Goal: Communication & Community: Answer question/provide support

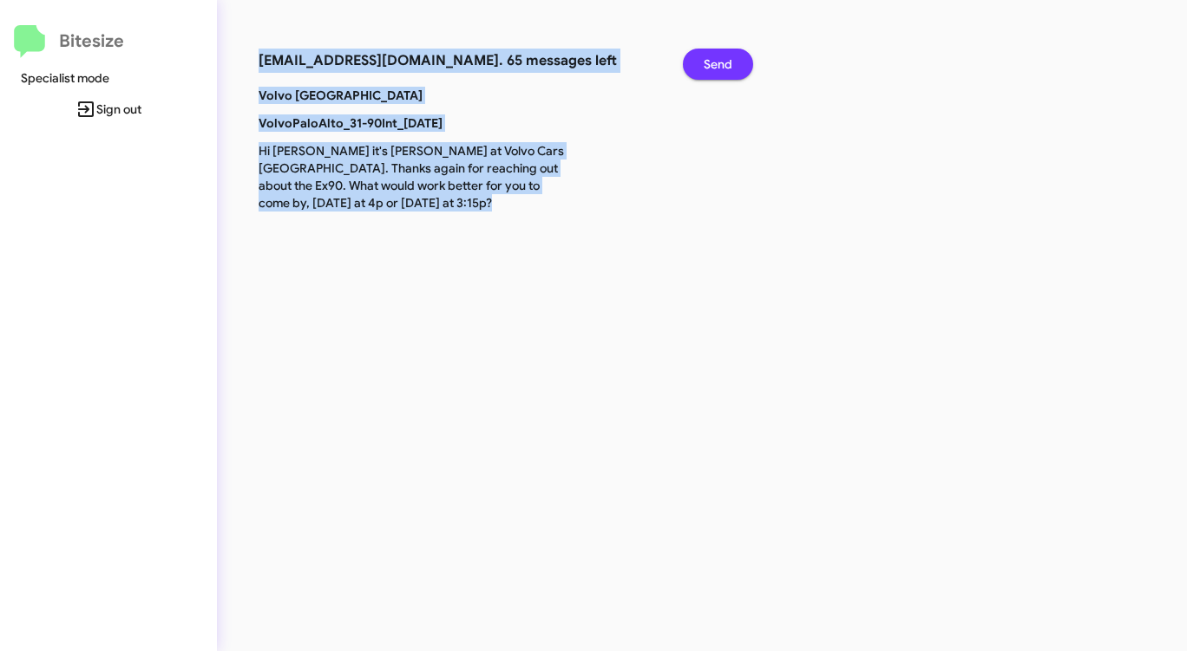
click at [730, 62] on span "Send" at bounding box center [717, 64] width 29 height 31
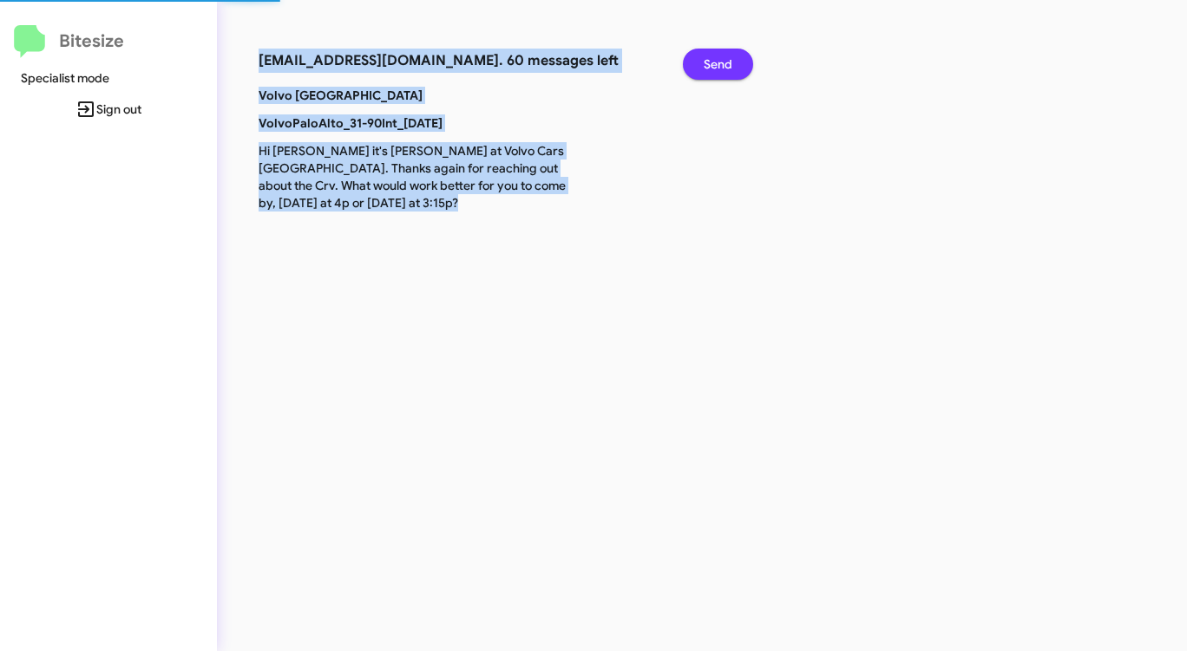
click at [730, 62] on span "Send" at bounding box center [717, 64] width 29 height 31
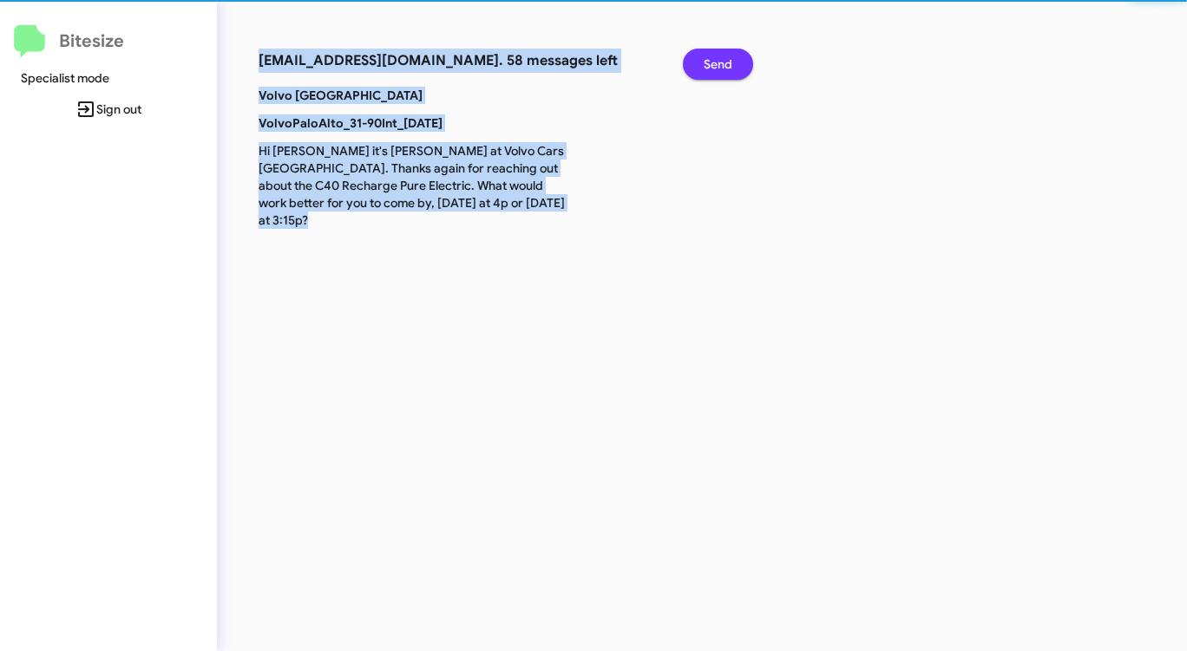
click at [730, 62] on span "Send" at bounding box center [717, 64] width 29 height 31
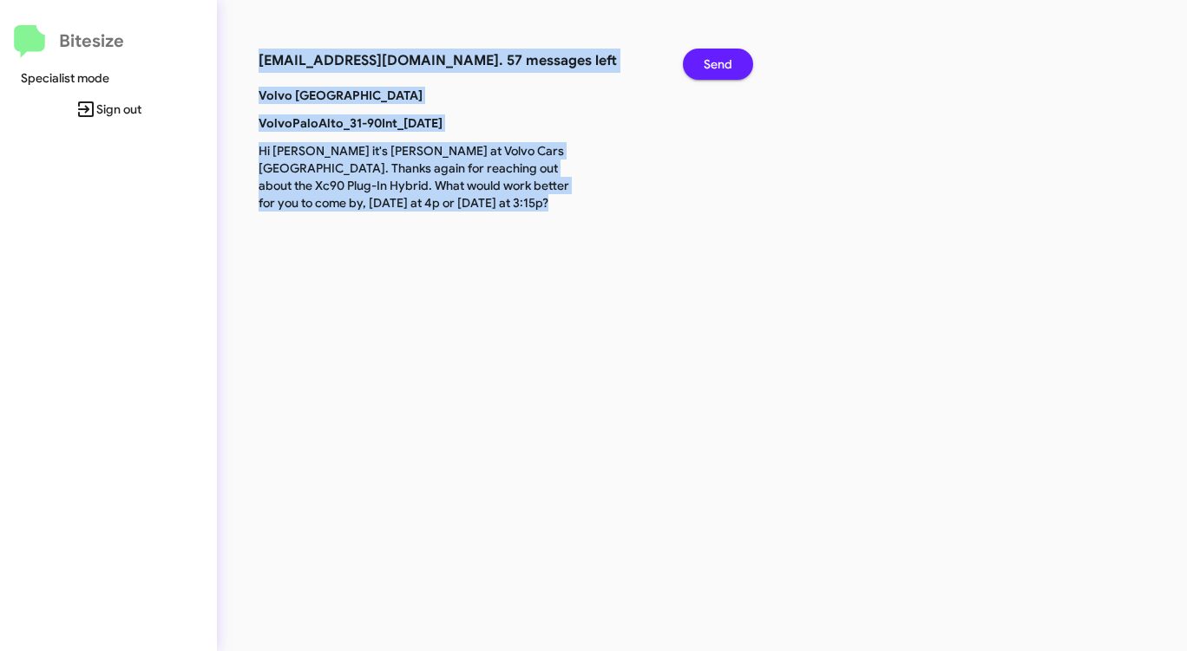
click at [730, 62] on span "Send" at bounding box center [717, 64] width 29 height 31
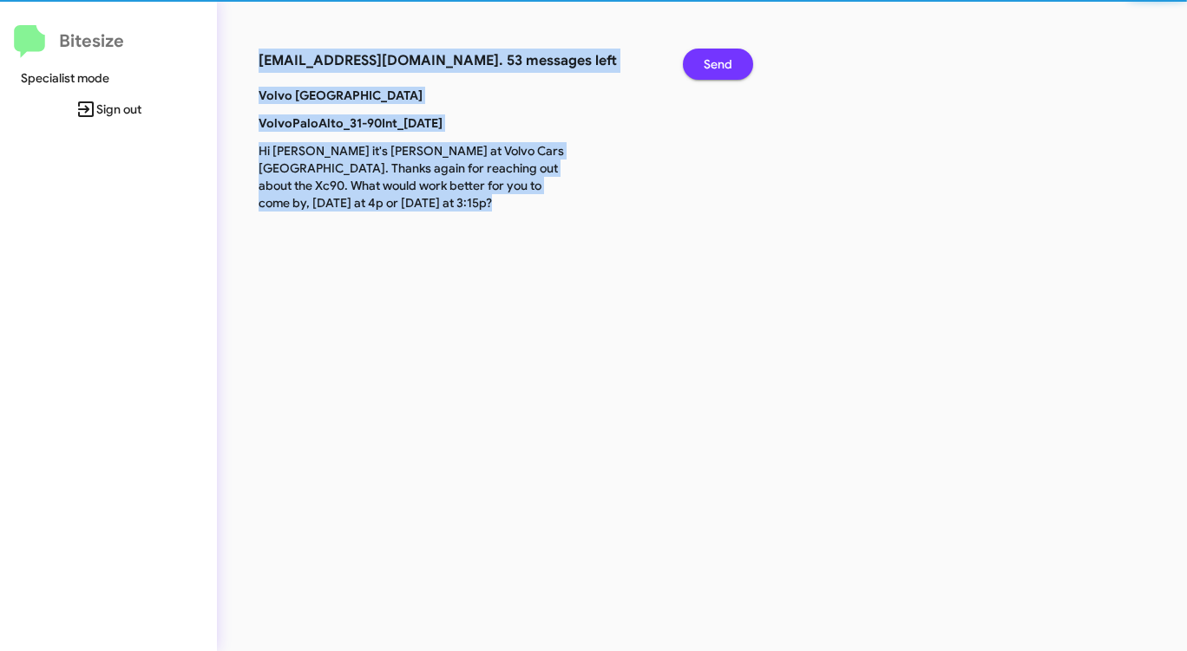
click at [730, 62] on span "Send" at bounding box center [717, 64] width 29 height 31
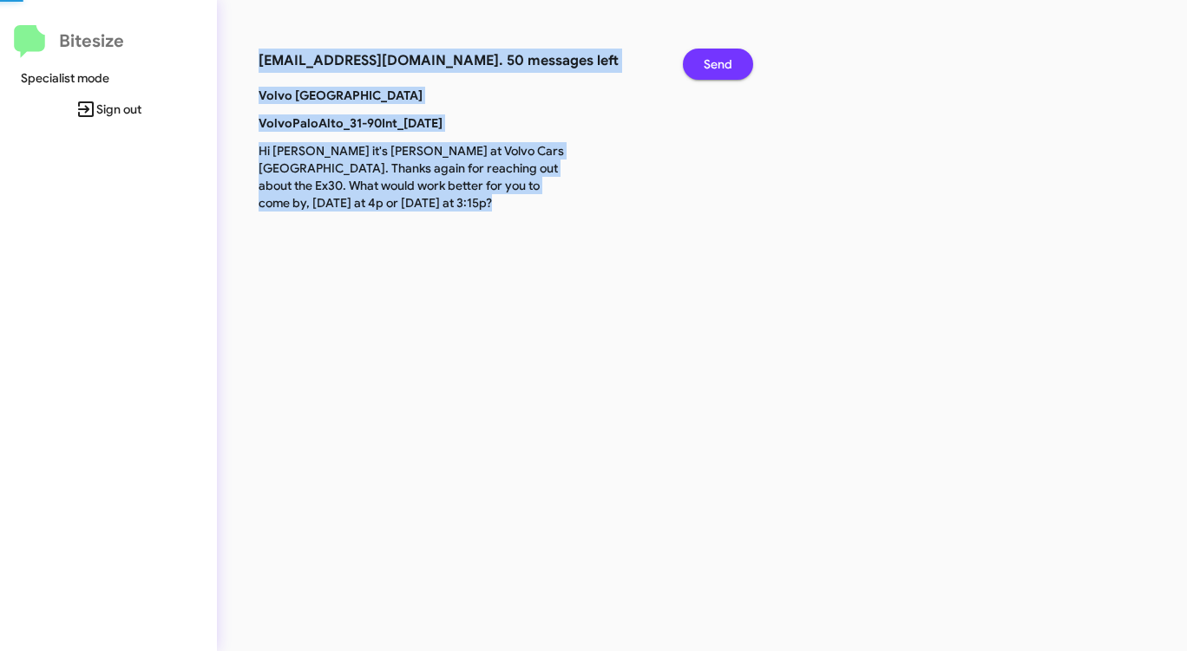
click at [730, 62] on span "Send" at bounding box center [717, 64] width 29 height 31
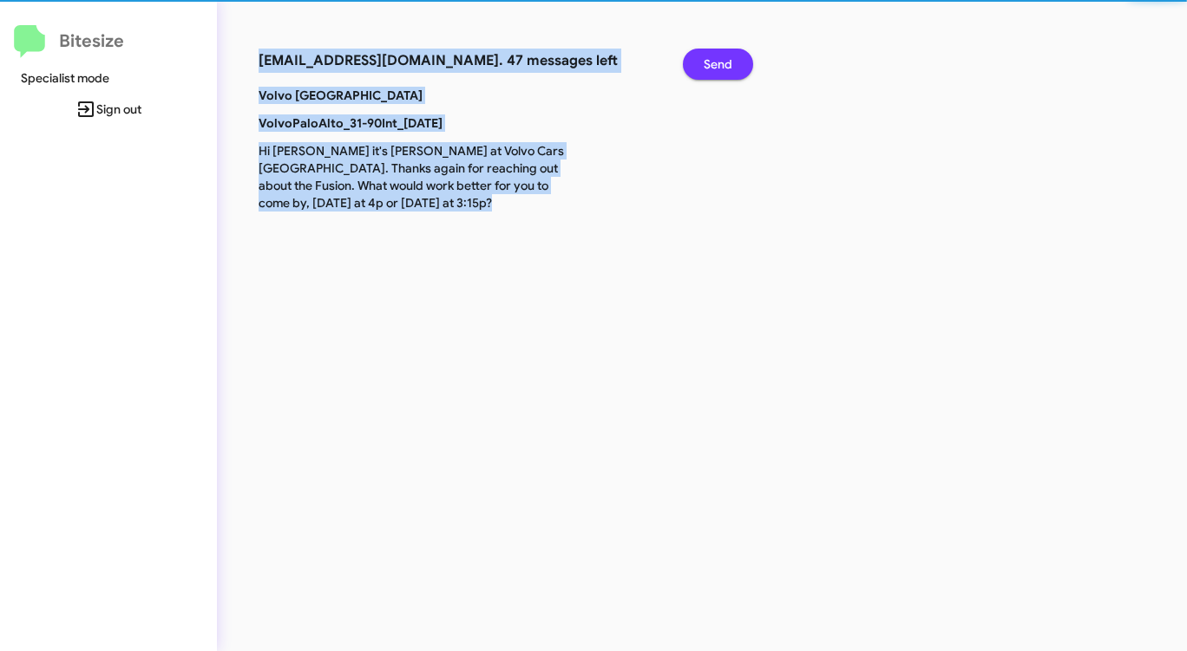
click at [730, 62] on span "Send" at bounding box center [717, 64] width 29 height 31
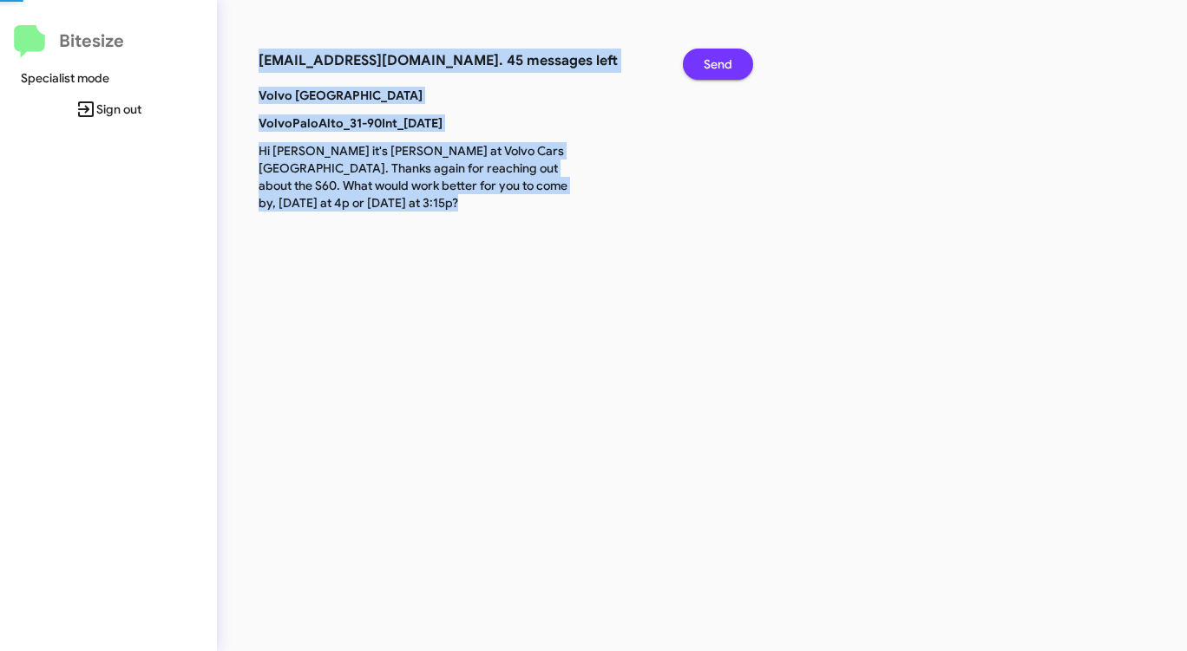
click at [730, 62] on span "Send" at bounding box center [717, 64] width 29 height 31
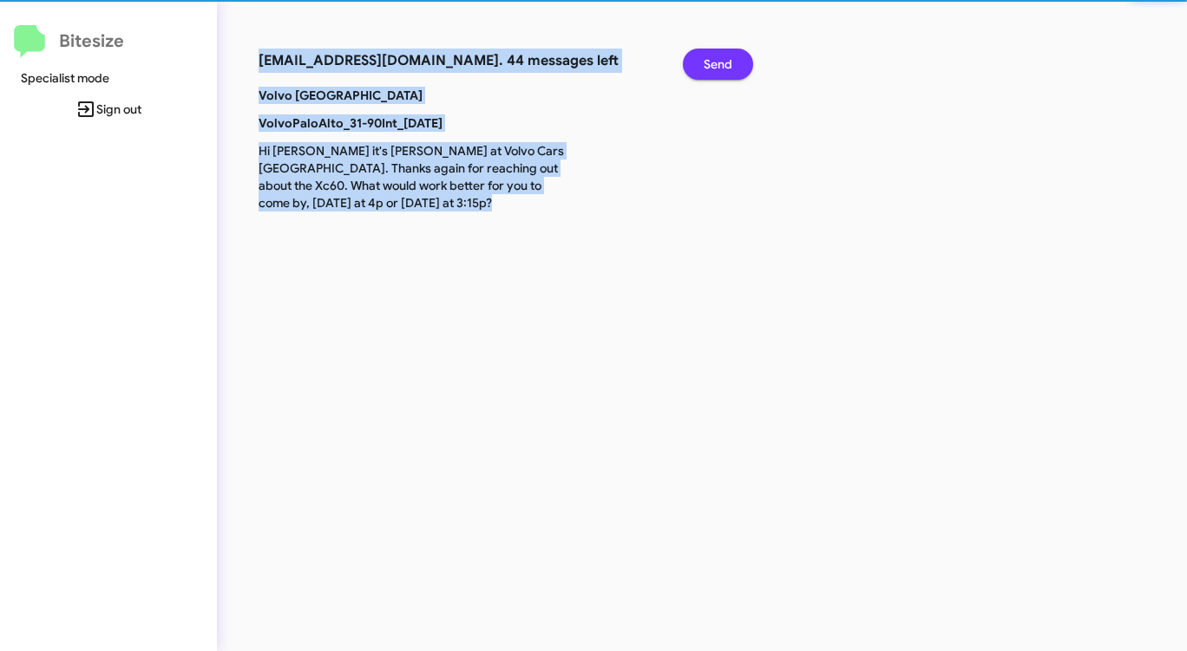
click at [730, 62] on span "Send" at bounding box center [717, 64] width 29 height 31
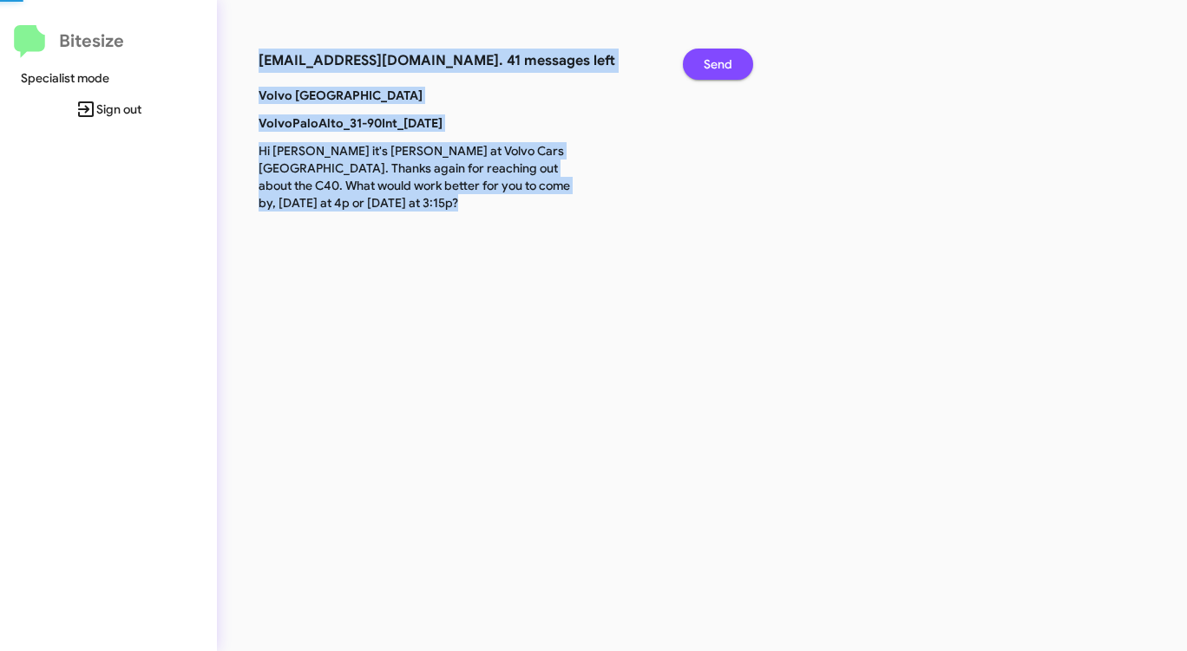
click at [730, 62] on span "Send" at bounding box center [717, 64] width 29 height 31
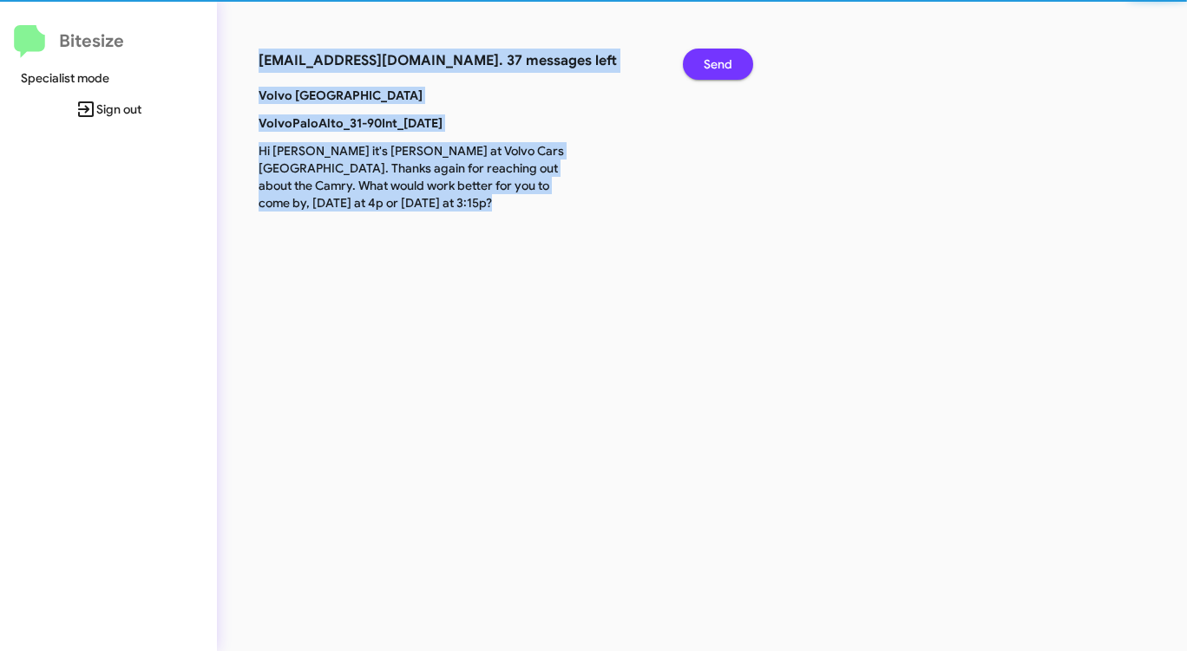
click at [730, 62] on span "Send" at bounding box center [717, 64] width 29 height 31
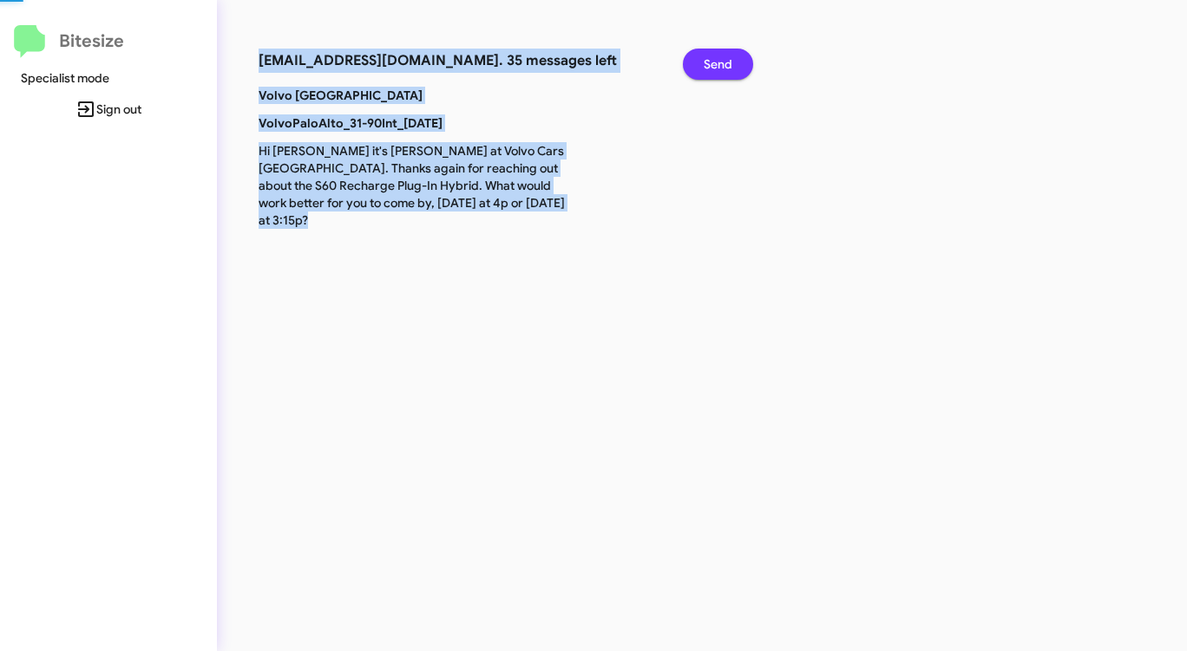
click at [730, 62] on span "Send" at bounding box center [717, 64] width 29 height 31
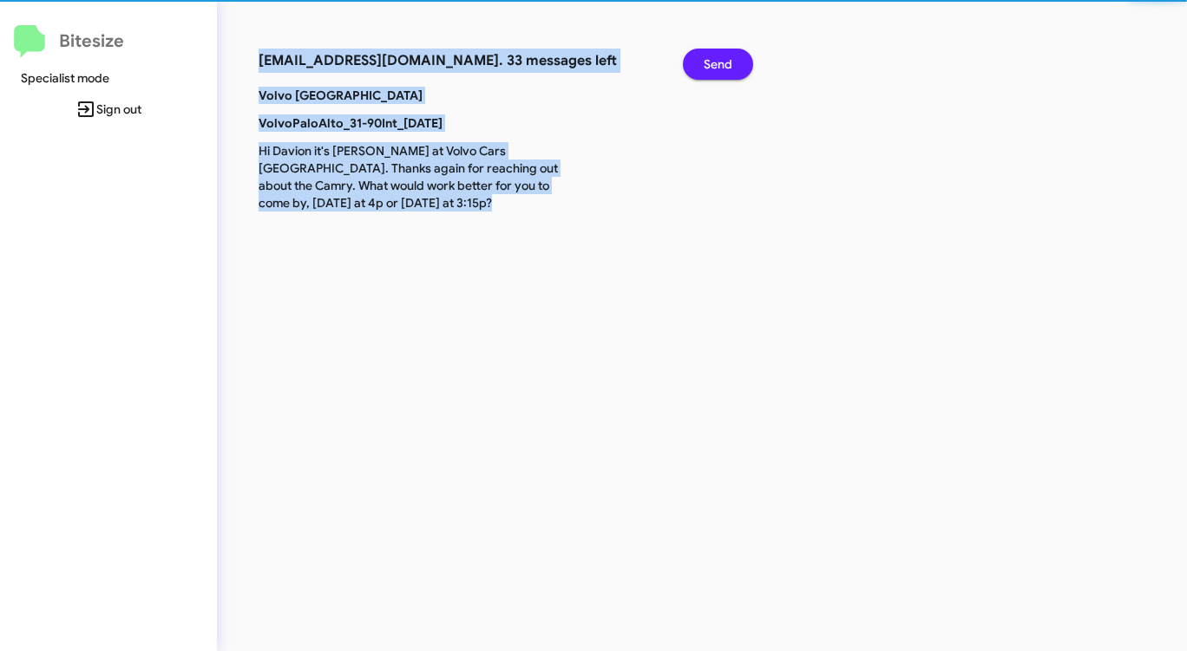
click at [730, 62] on span "Send" at bounding box center [717, 64] width 29 height 31
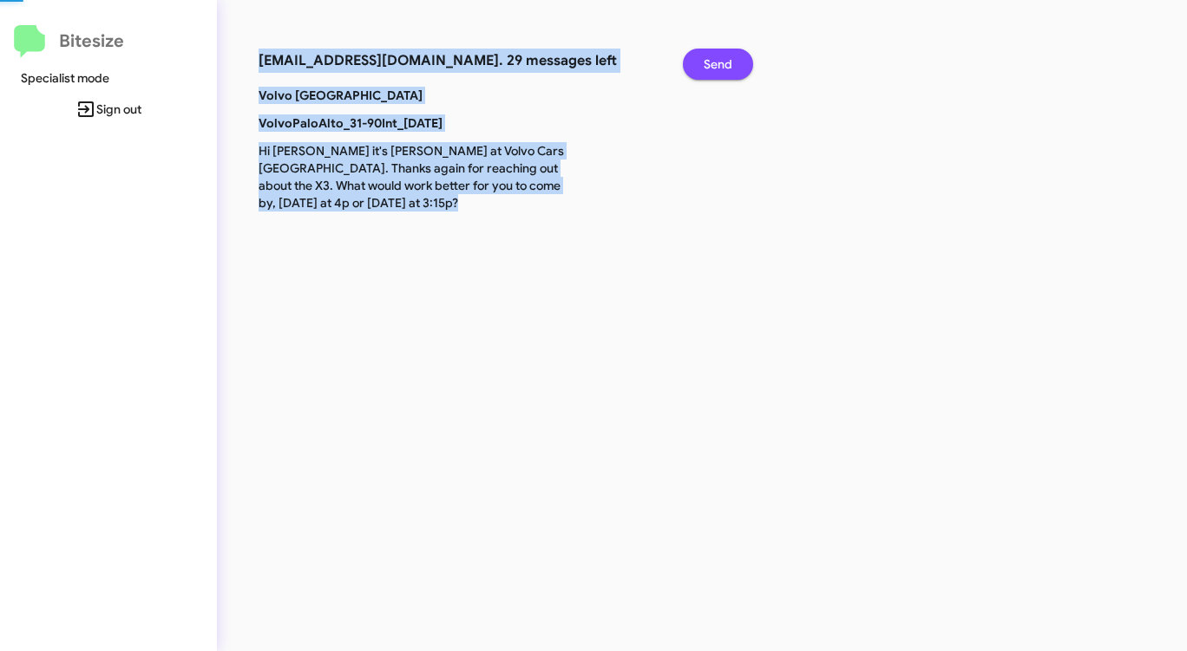
click at [730, 62] on span "Send" at bounding box center [717, 64] width 29 height 31
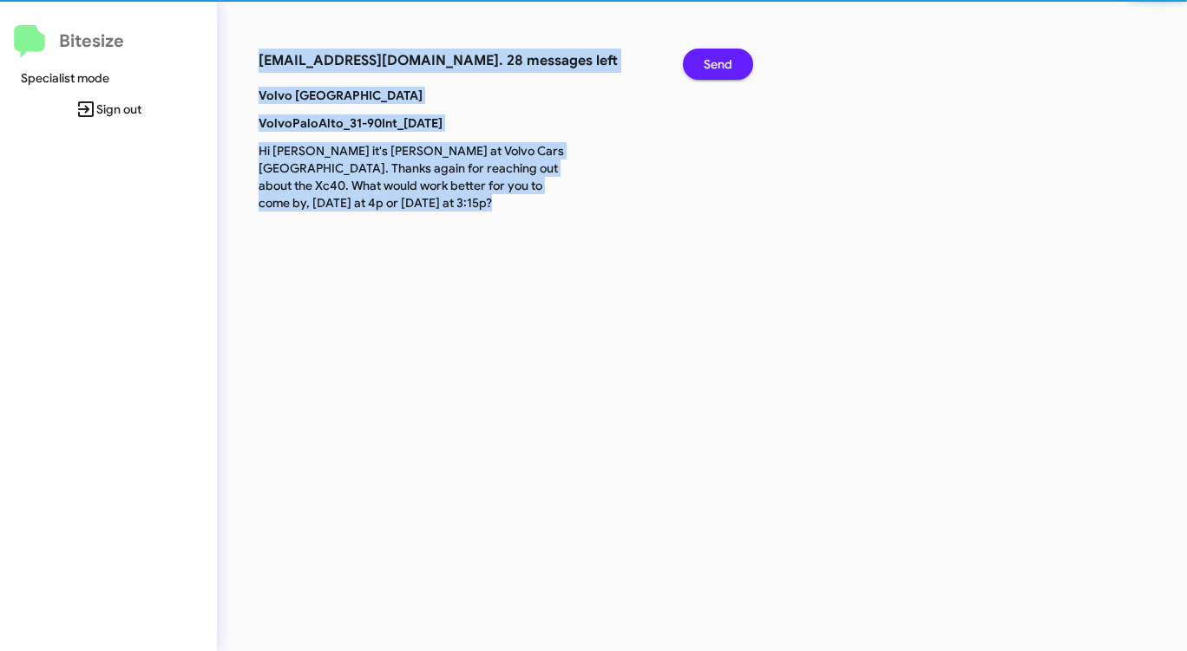
click at [730, 62] on span "Send" at bounding box center [717, 64] width 29 height 31
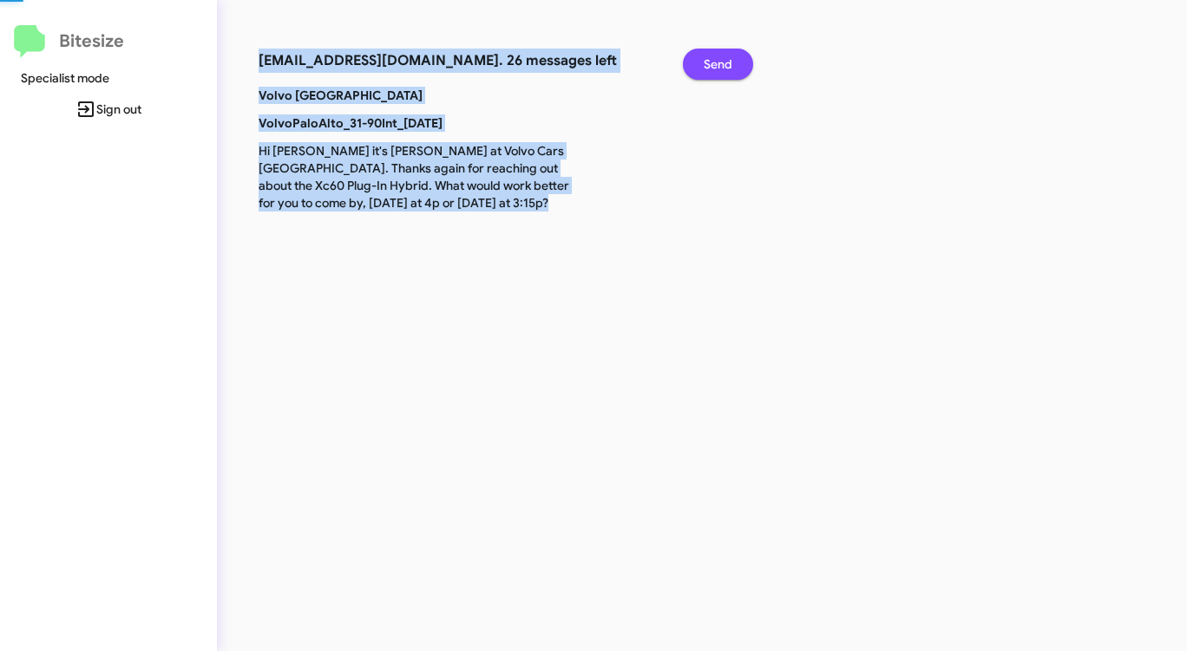
click at [730, 62] on span "Send" at bounding box center [717, 64] width 29 height 31
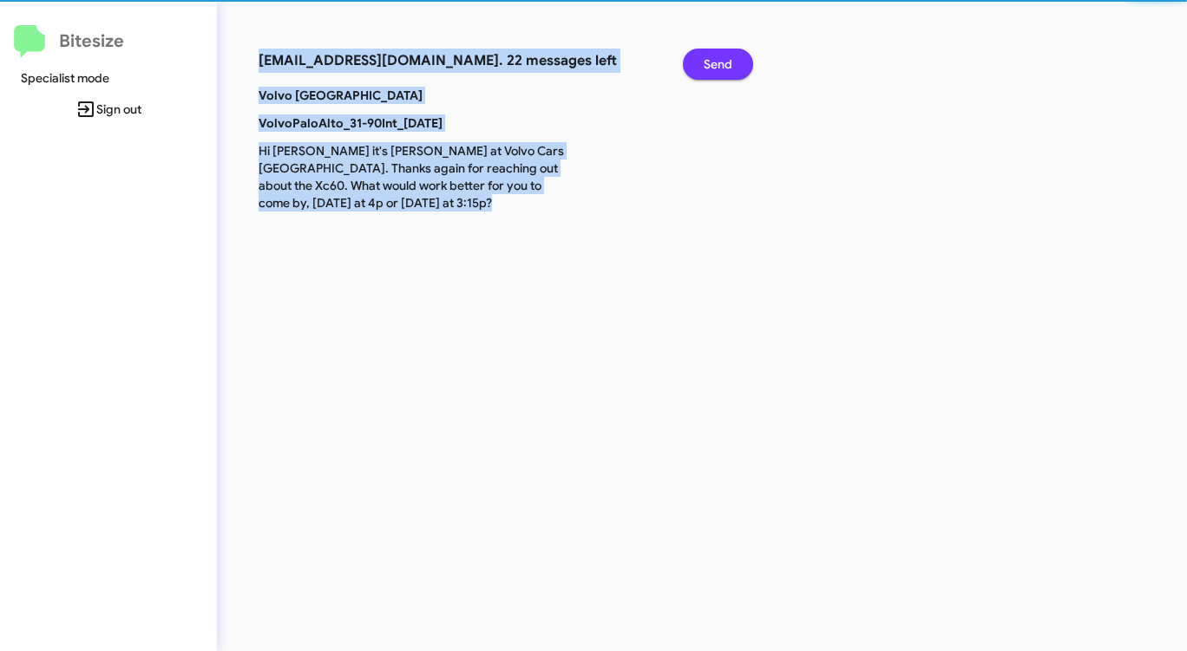
click at [730, 62] on span "Send" at bounding box center [717, 64] width 29 height 31
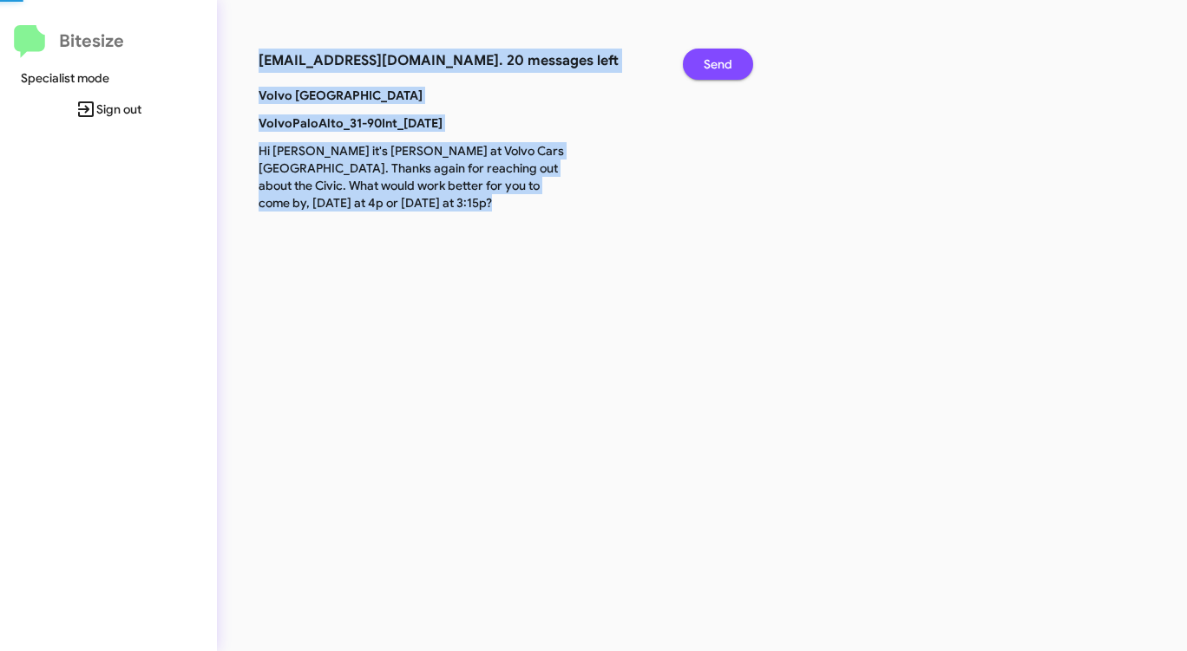
click at [730, 62] on span "Send" at bounding box center [717, 64] width 29 height 31
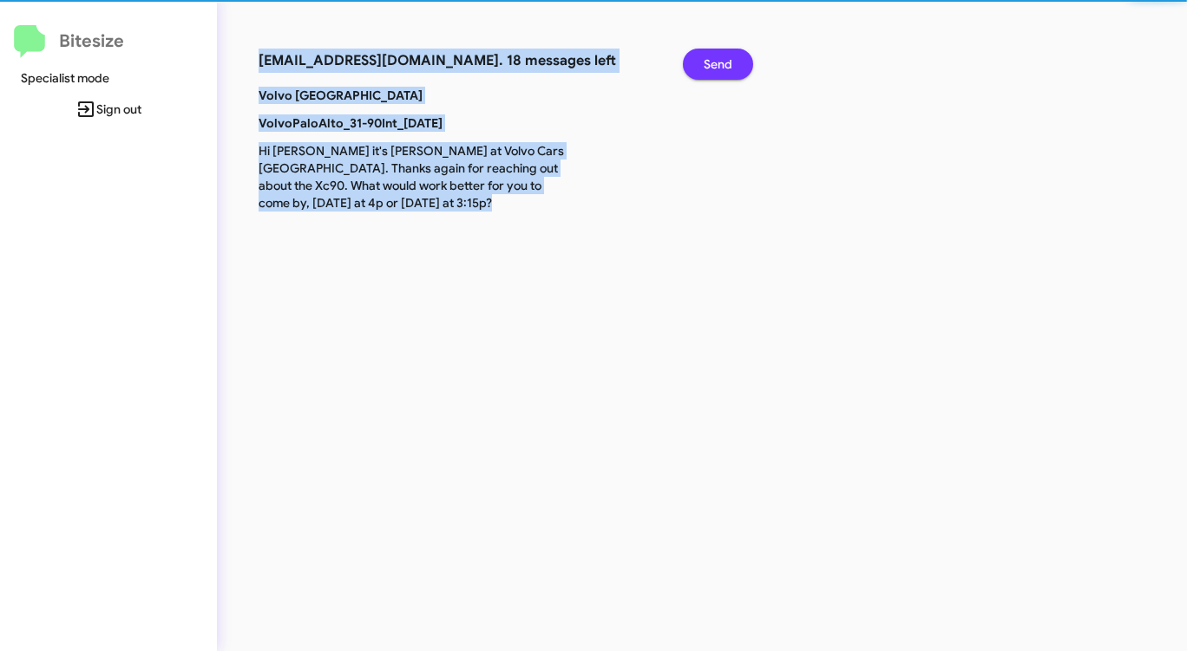
click at [730, 62] on span "Send" at bounding box center [717, 64] width 29 height 31
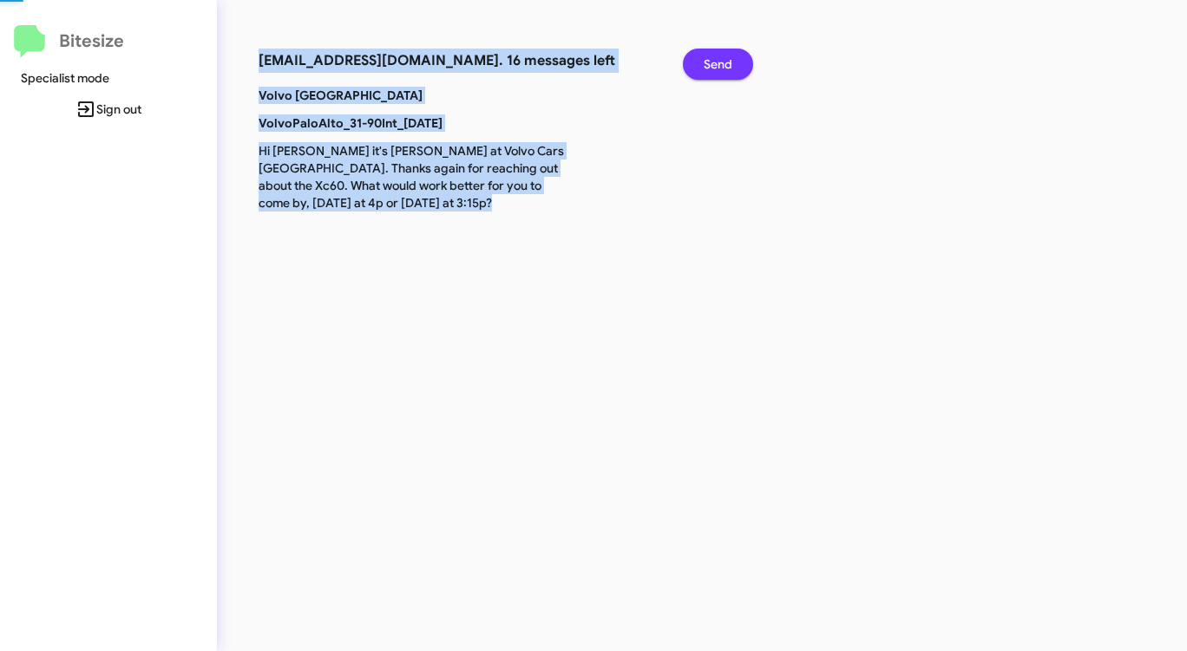
click at [730, 62] on span "Send" at bounding box center [717, 64] width 29 height 31
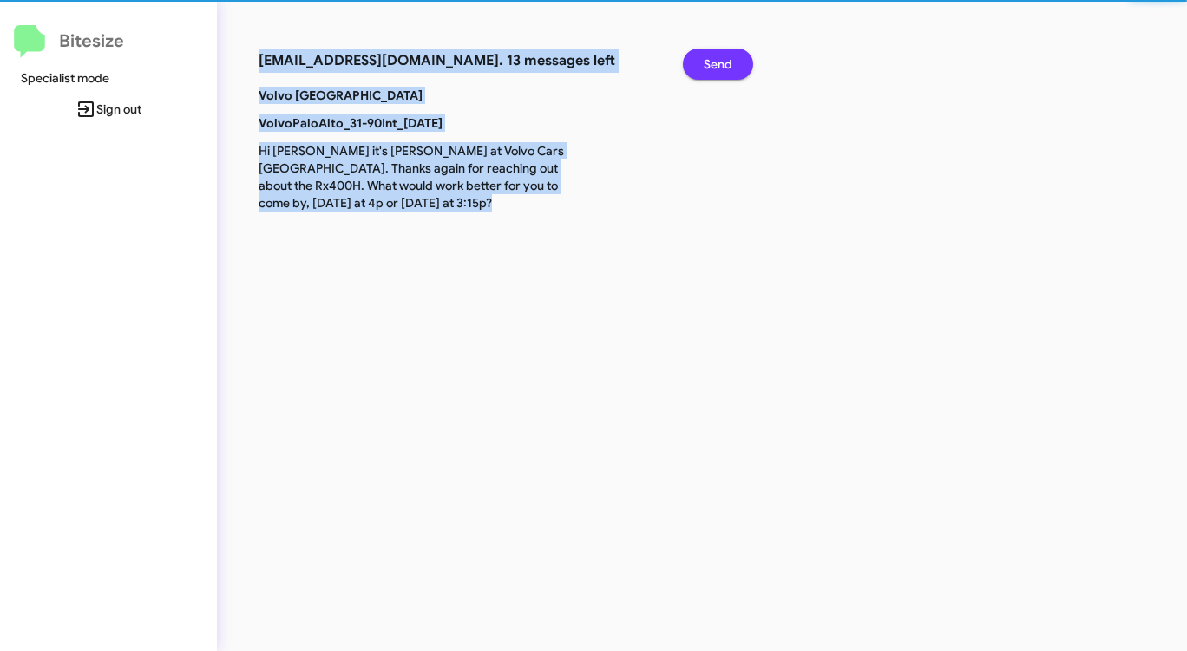
click at [730, 62] on span "Send" at bounding box center [717, 64] width 29 height 31
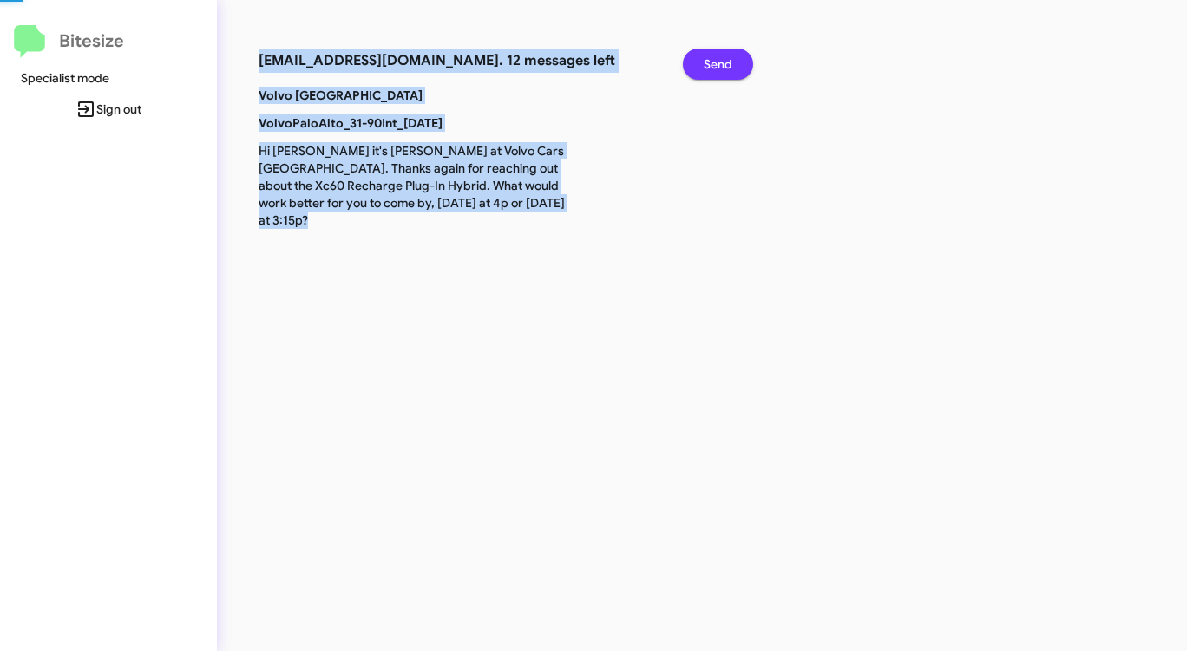
click at [730, 62] on span "Send" at bounding box center [717, 64] width 29 height 31
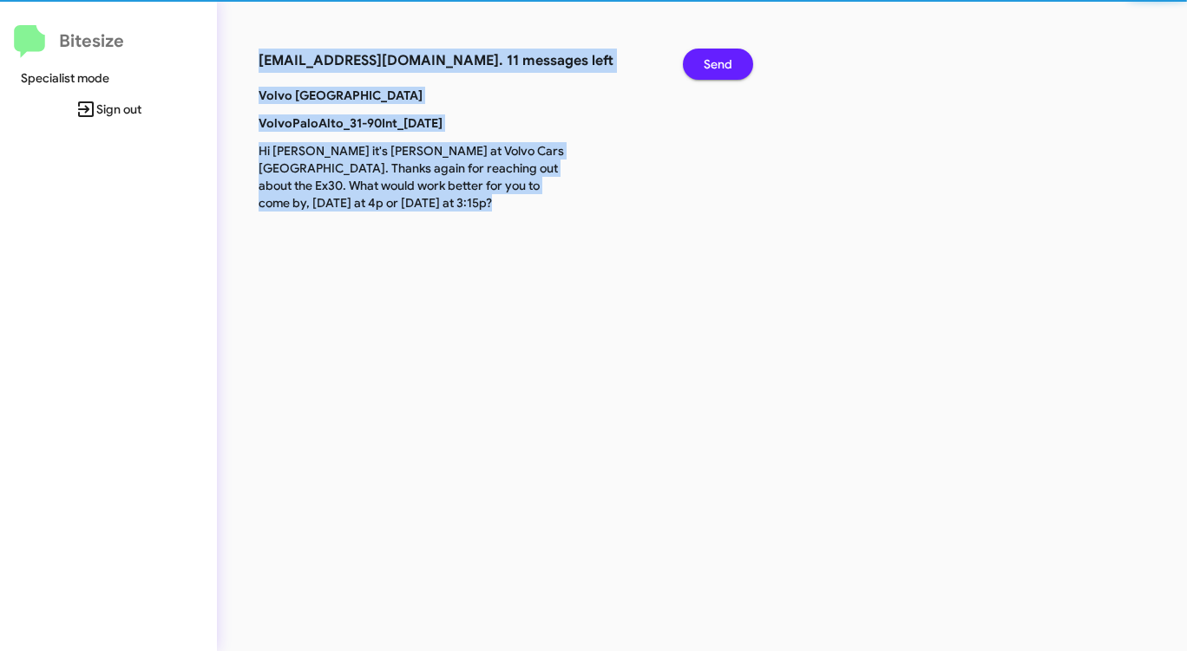
click at [730, 62] on span "Send" at bounding box center [717, 64] width 29 height 31
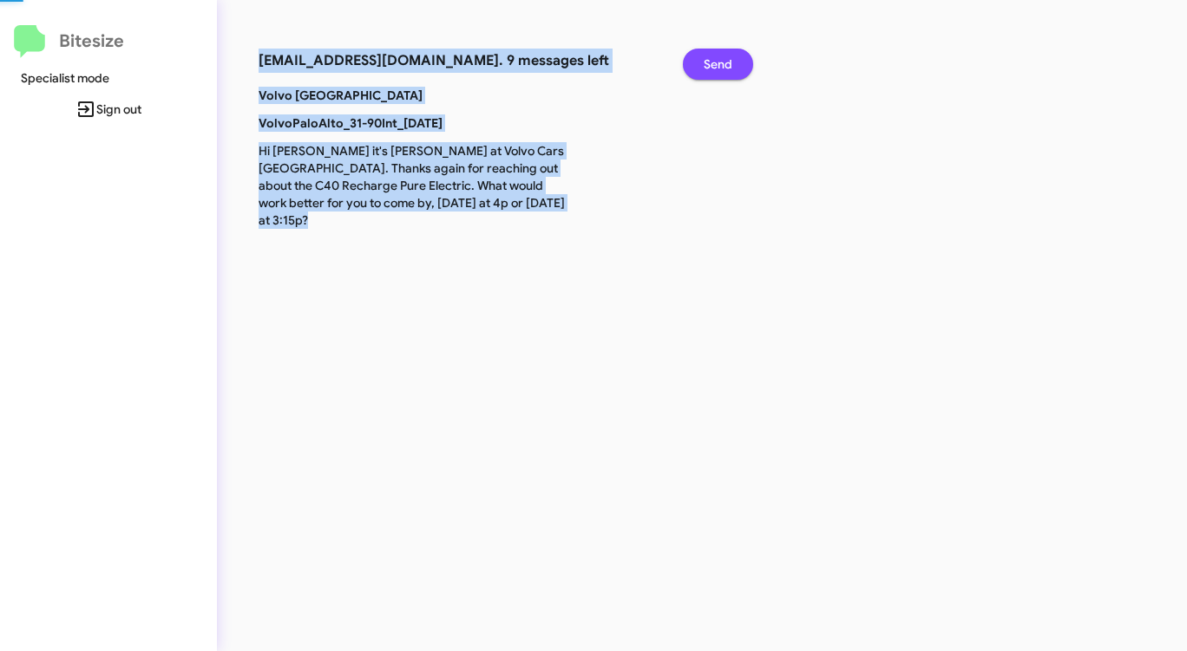
click at [730, 62] on span "Send" at bounding box center [717, 64] width 29 height 31
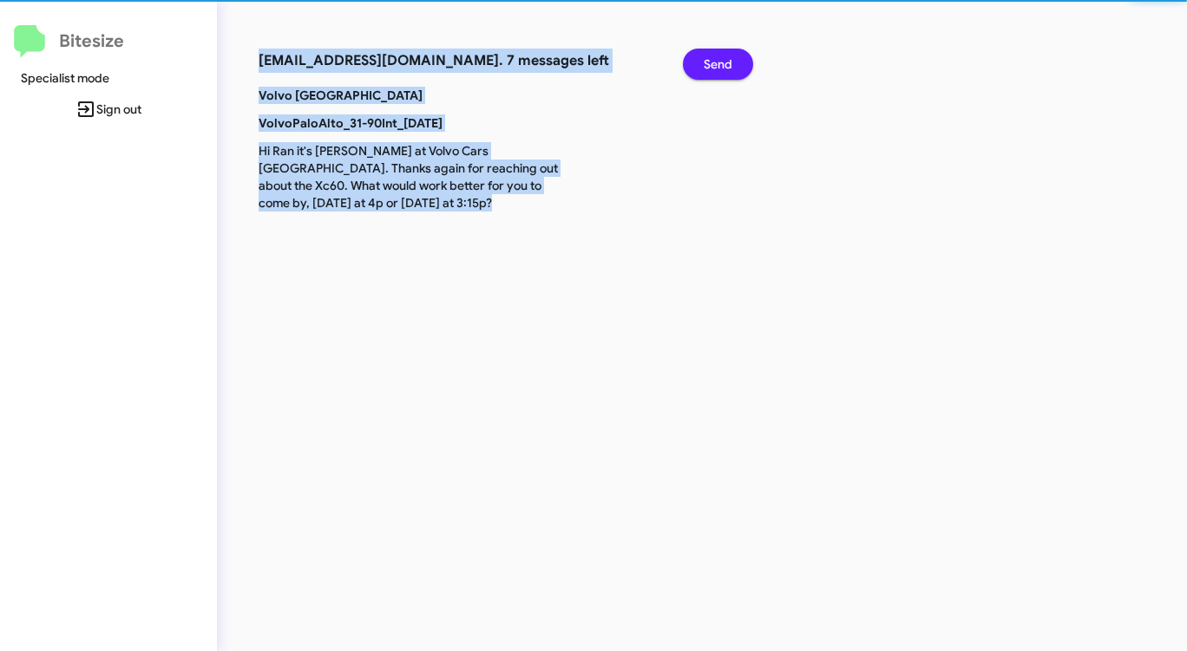
click at [730, 62] on span "Send" at bounding box center [717, 64] width 29 height 31
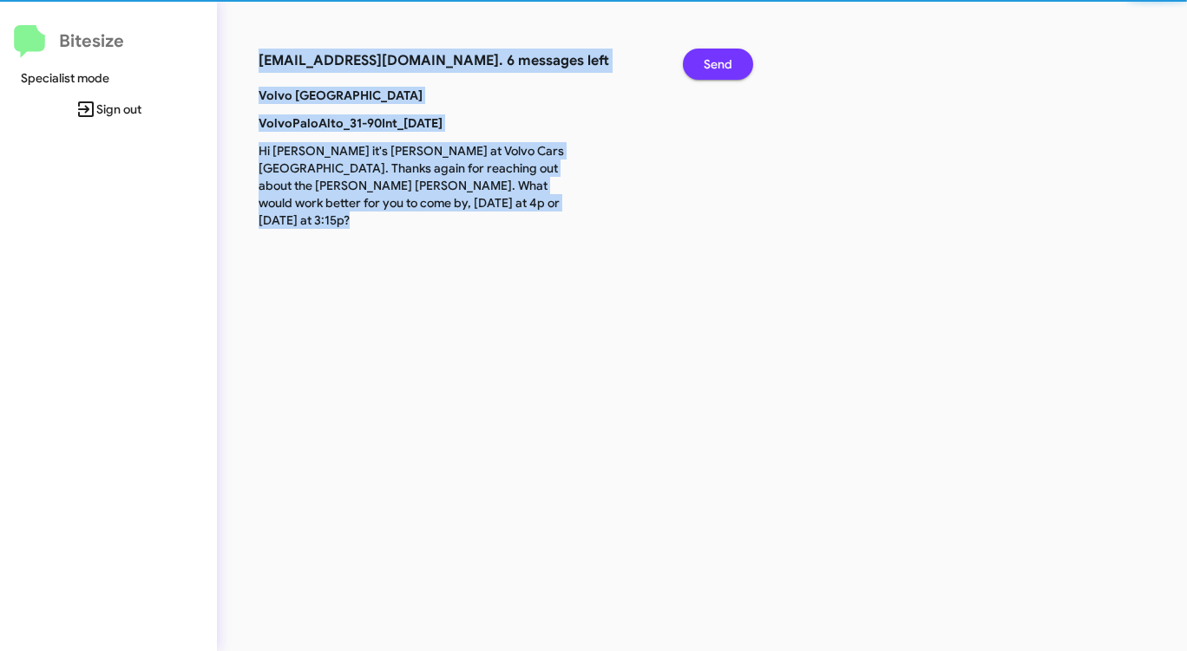
click at [730, 62] on span "Send" at bounding box center [717, 64] width 29 height 31
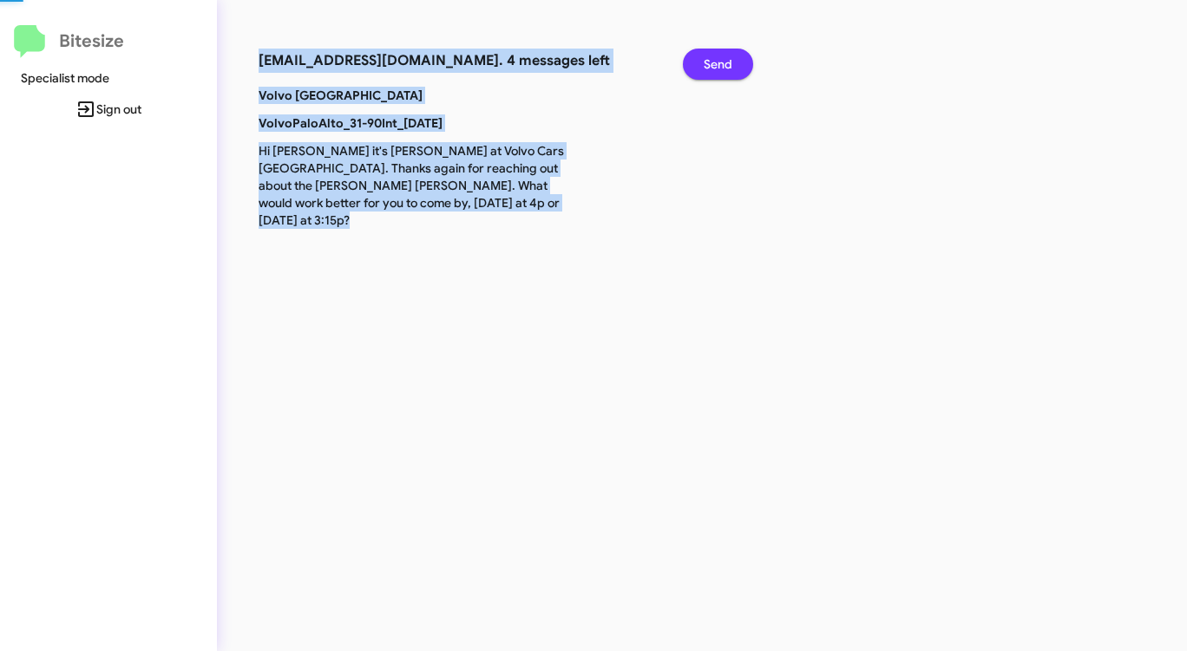
click at [730, 62] on span "Send" at bounding box center [717, 64] width 29 height 31
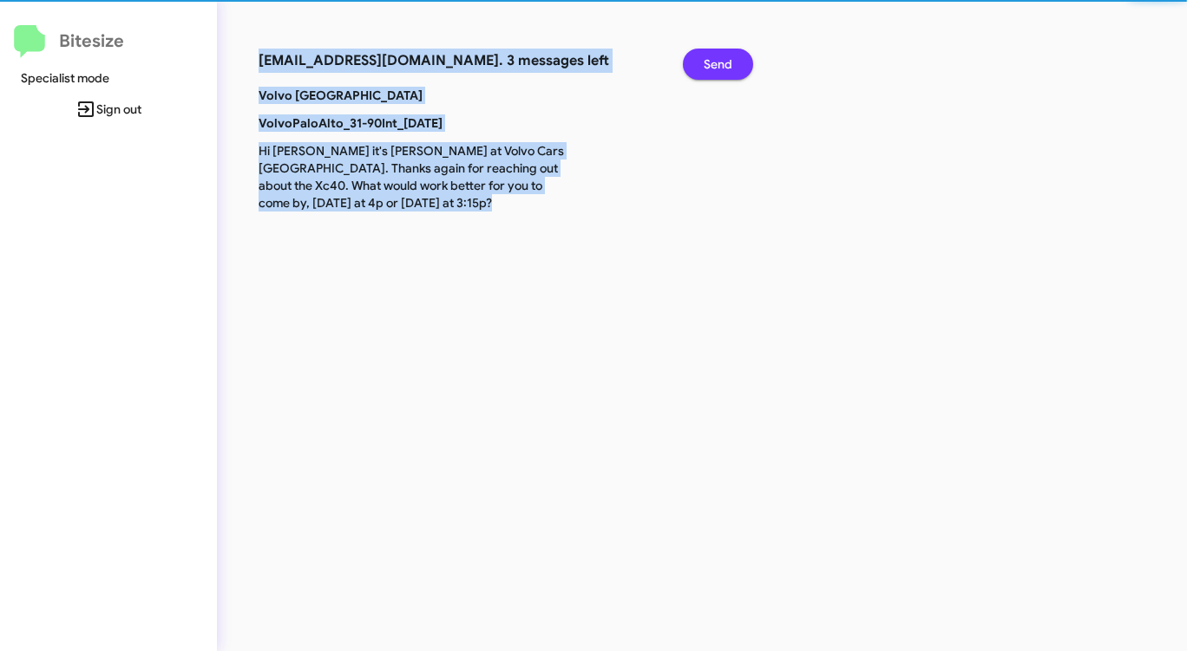
click at [730, 62] on span "Send" at bounding box center [717, 64] width 29 height 31
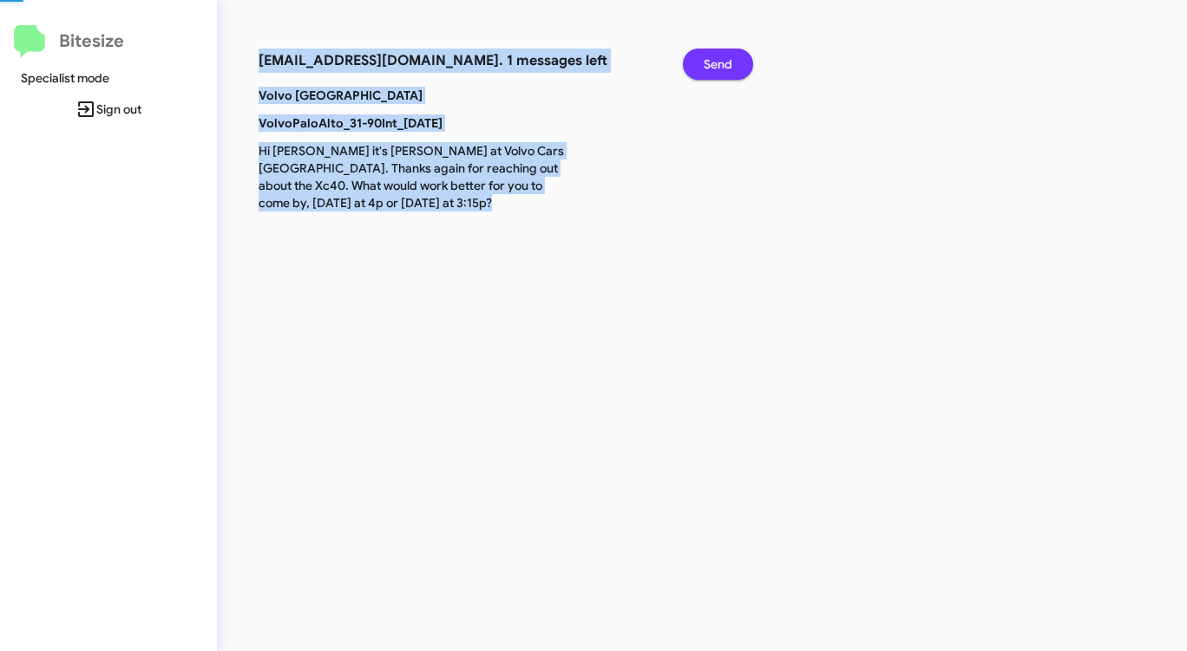
click at [730, 62] on span "Send" at bounding box center [717, 64] width 29 height 31
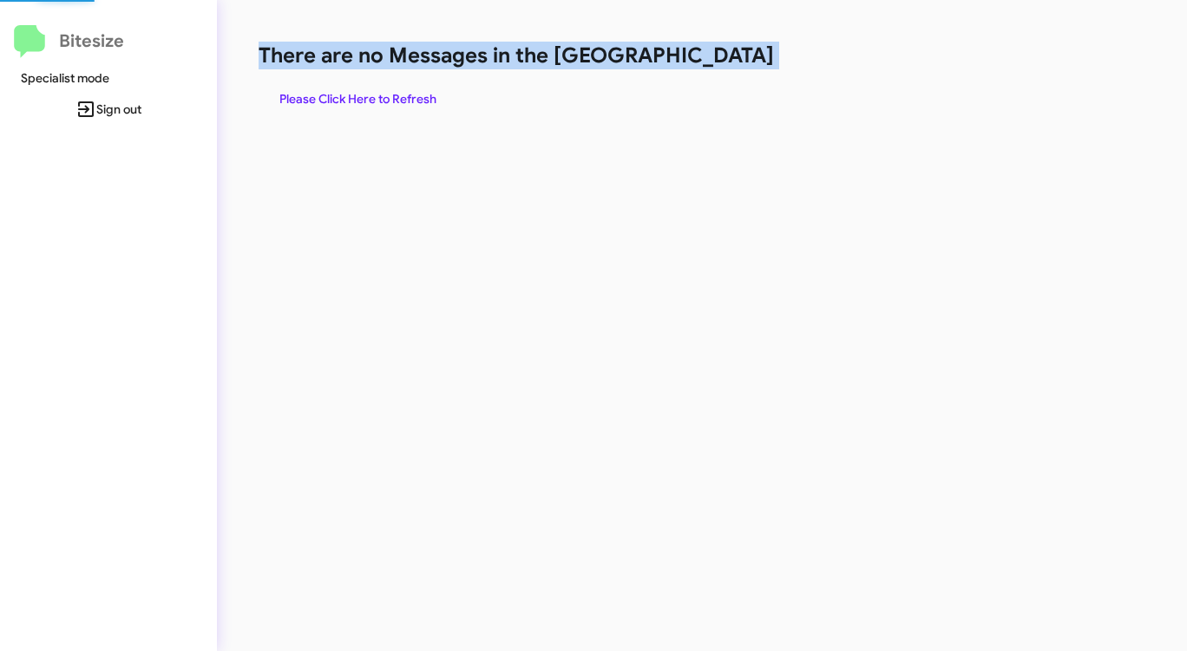
click at [730, 62] on h1 "There are no Messages in the [GEOGRAPHIC_DATA]" at bounding box center [620, 56] width 725 height 28
click at [337, 90] on span "Please Click Here to Refresh" at bounding box center [357, 98] width 157 height 31
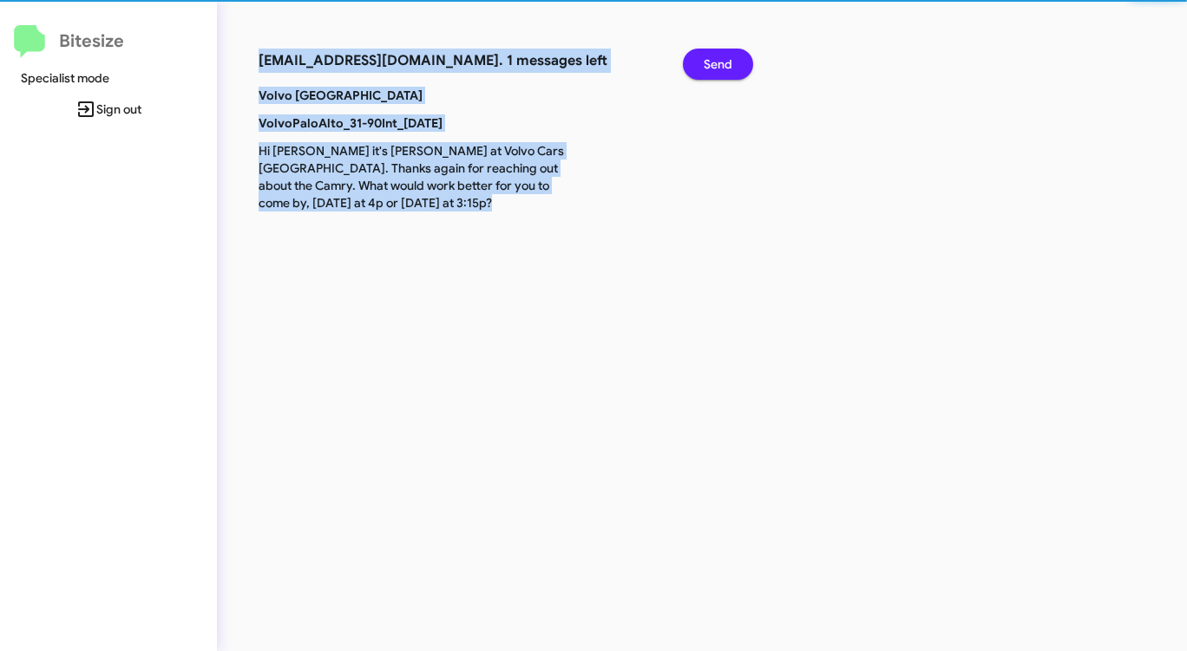
click at [339, 90] on b "Volvo [GEOGRAPHIC_DATA]" at bounding box center [340, 96] width 164 height 16
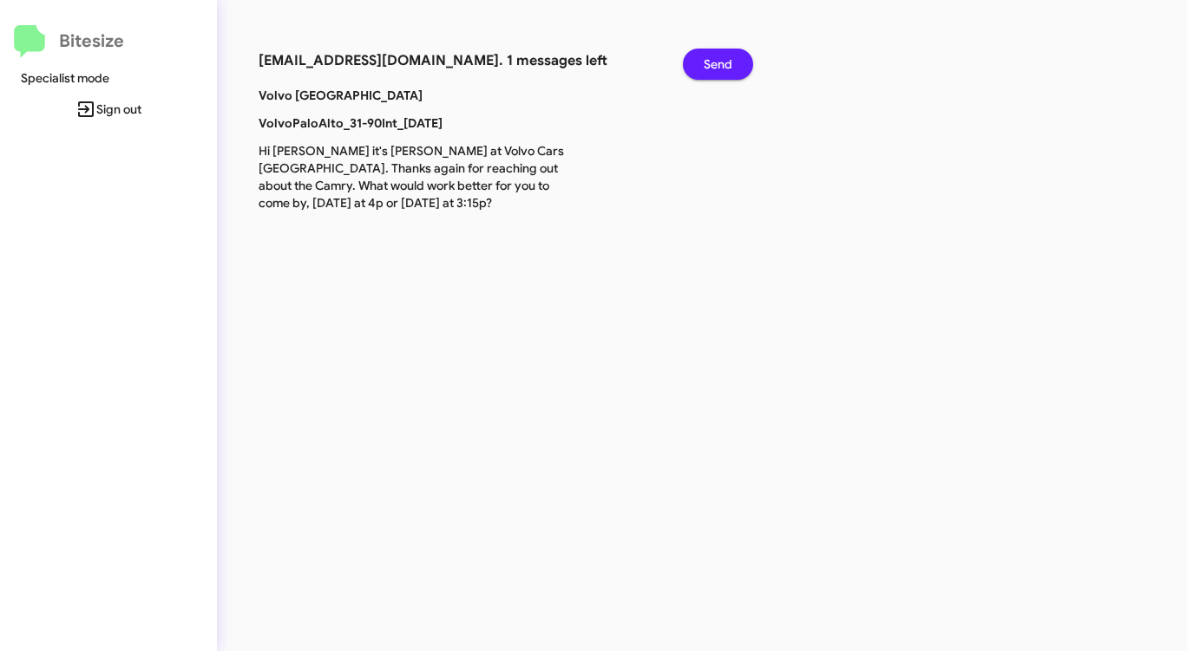
click at [706, 55] on span "Send" at bounding box center [717, 64] width 29 height 31
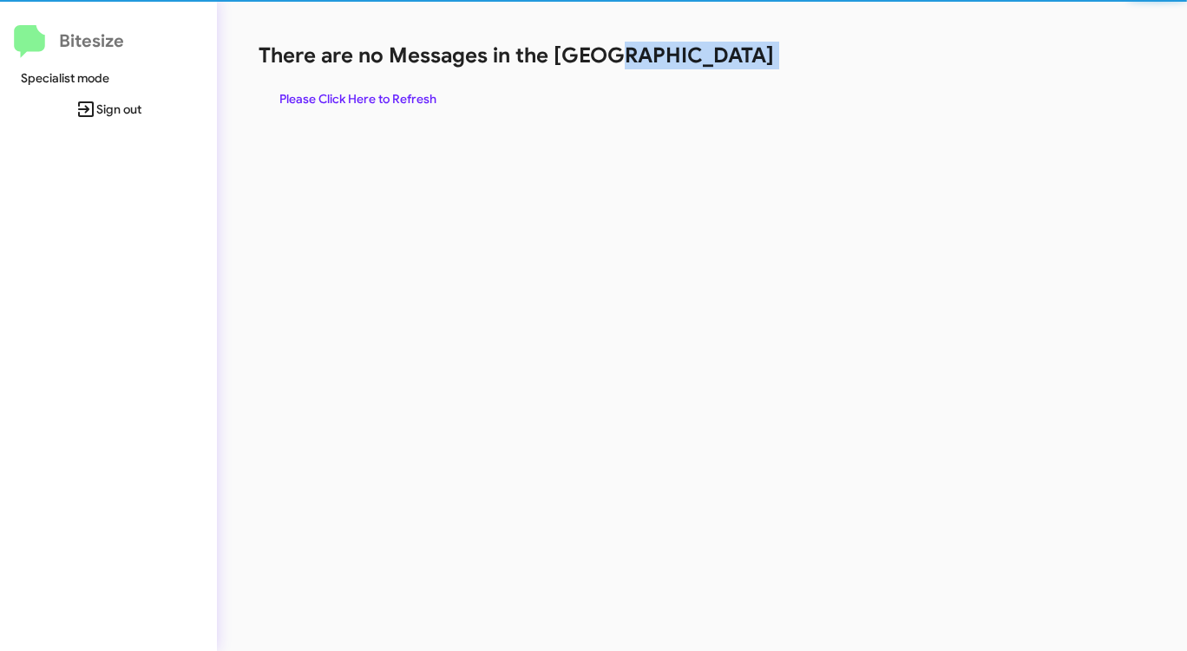
drag, startPoint x: 706, startPoint y: 55, endPoint x: 703, endPoint y: 70, distance: 15.8
click at [705, 58] on h1 "There are no Messages in the [GEOGRAPHIC_DATA]" at bounding box center [620, 56] width 725 height 28
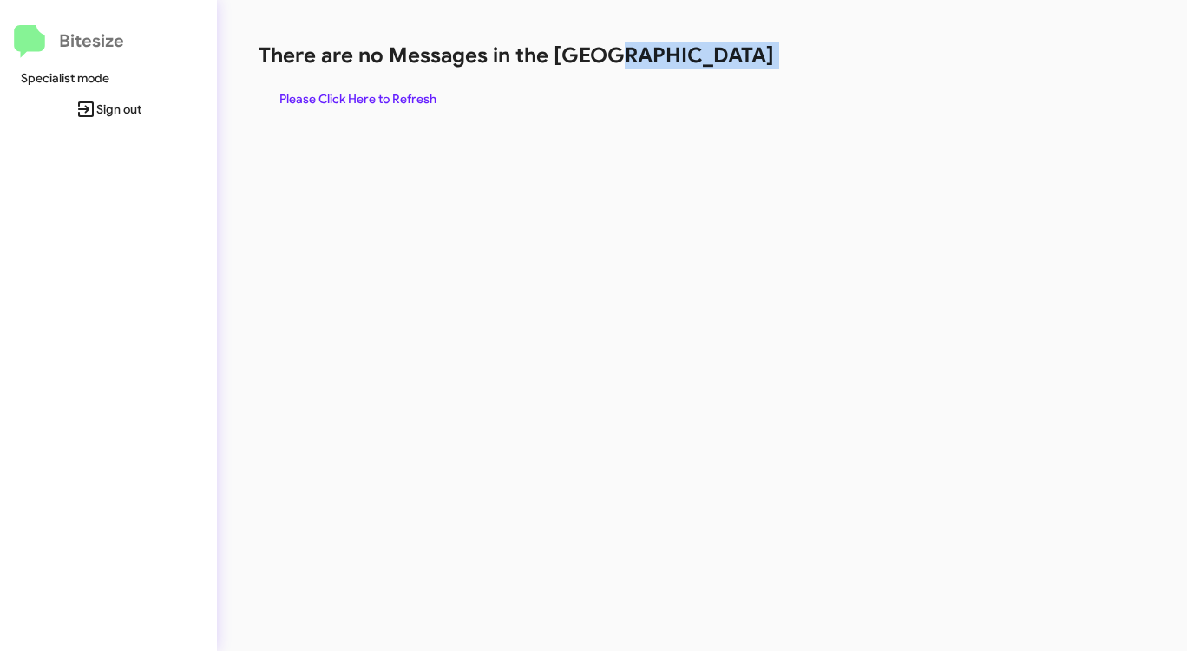
click at [633, 157] on div "There are no Messages in the Queue Please Click Here to Refresh" at bounding box center [621, 325] width 808 height 651
click at [365, 94] on span "Please Click Here to Refresh" at bounding box center [357, 98] width 157 height 31
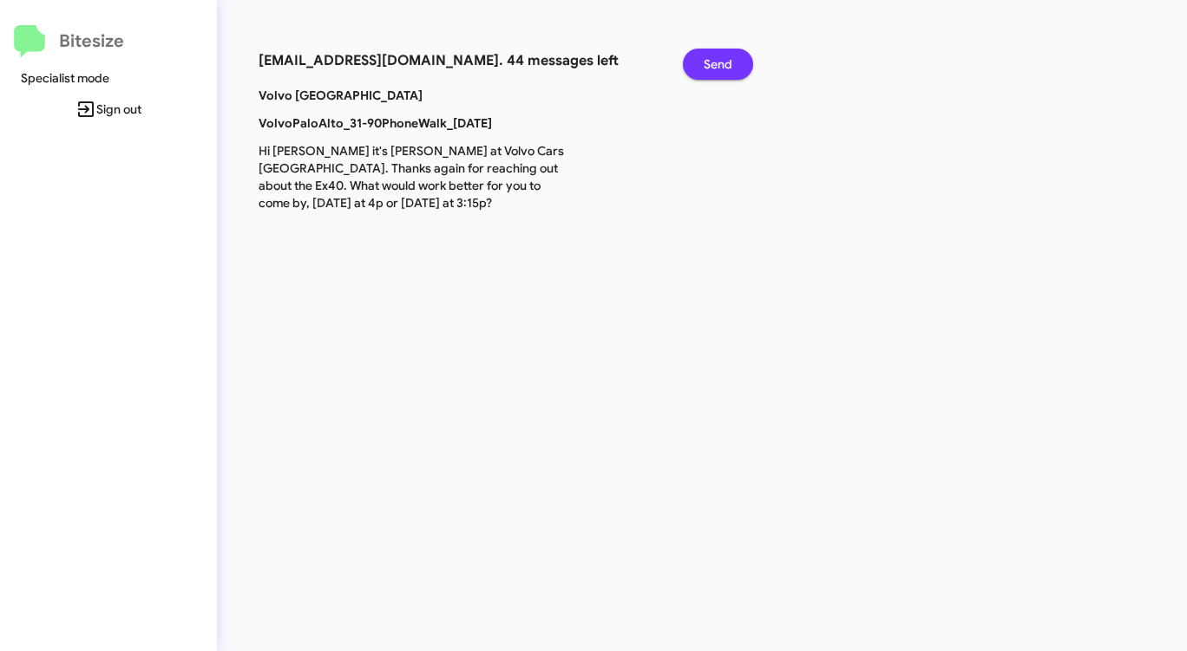
click at [702, 59] on button "Send" at bounding box center [718, 64] width 70 height 31
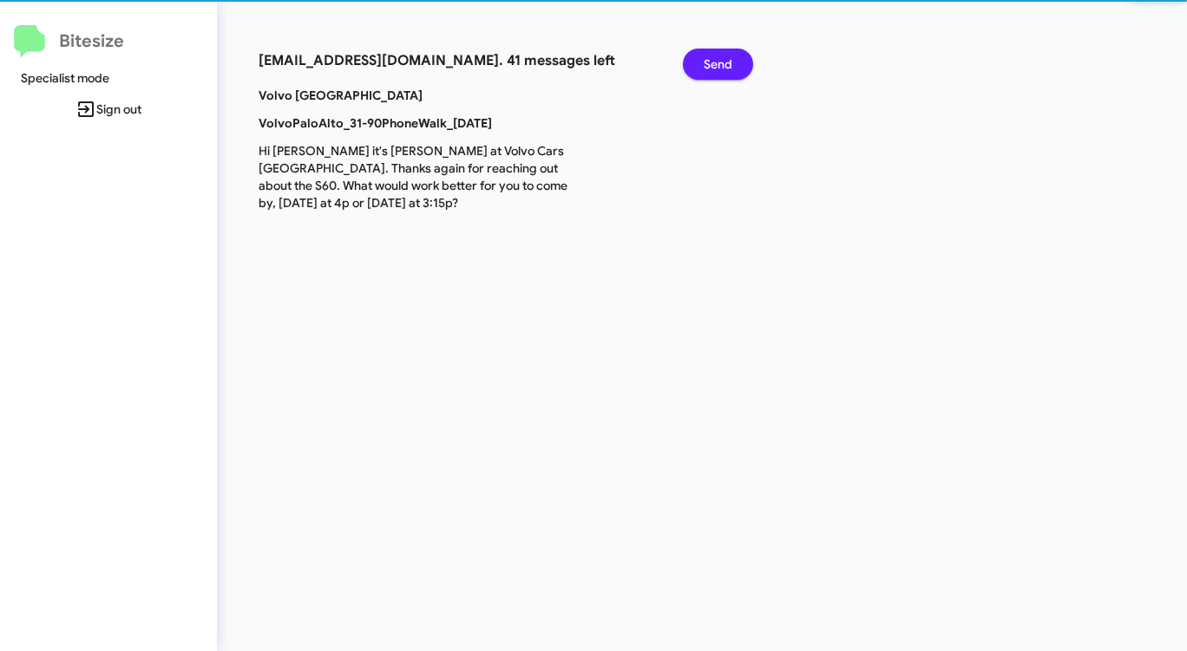
click at [702, 59] on button "Send" at bounding box center [718, 64] width 70 height 31
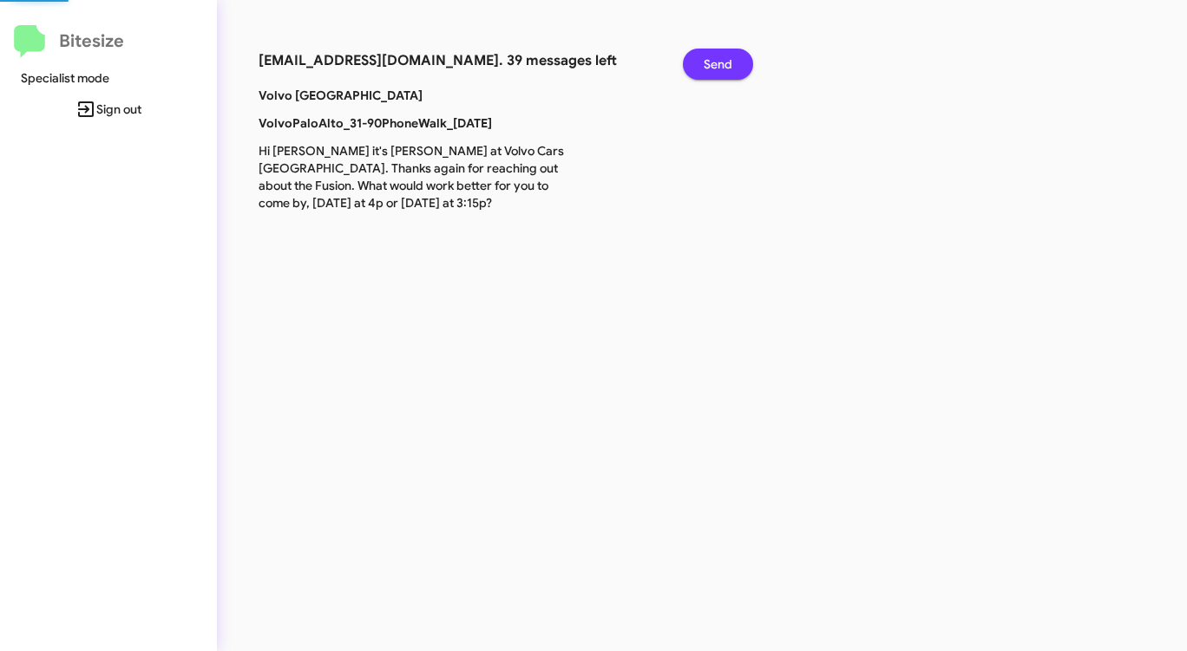
click at [702, 59] on button "Send" at bounding box center [718, 64] width 70 height 31
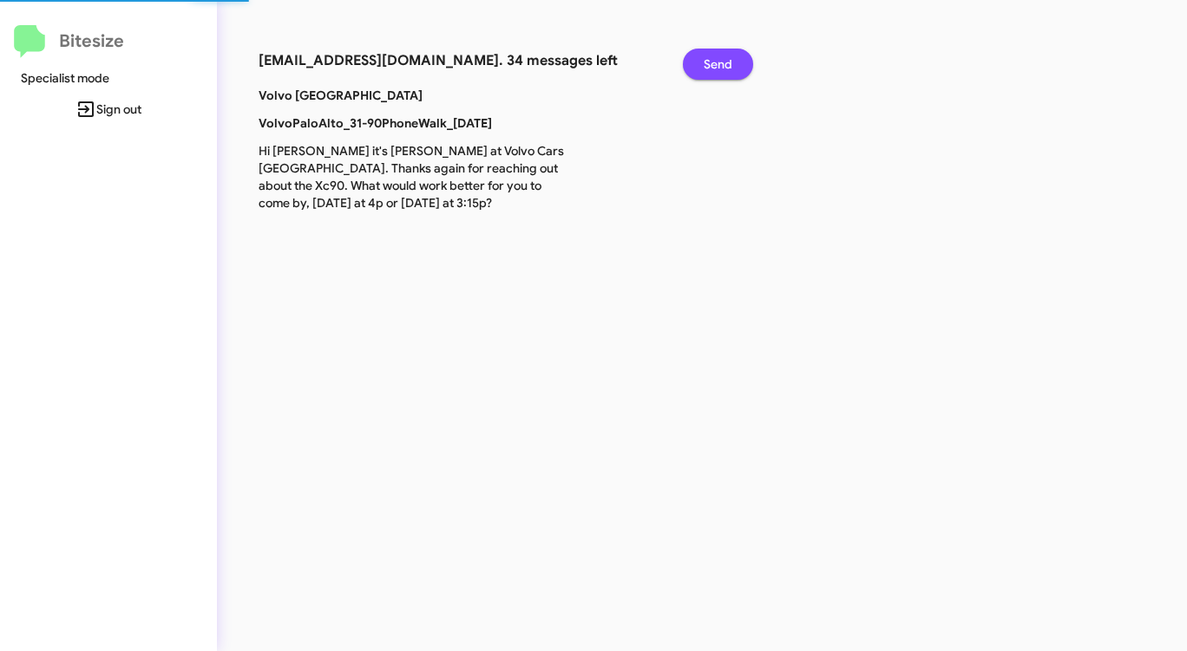
click at [702, 59] on button "Send" at bounding box center [718, 64] width 70 height 31
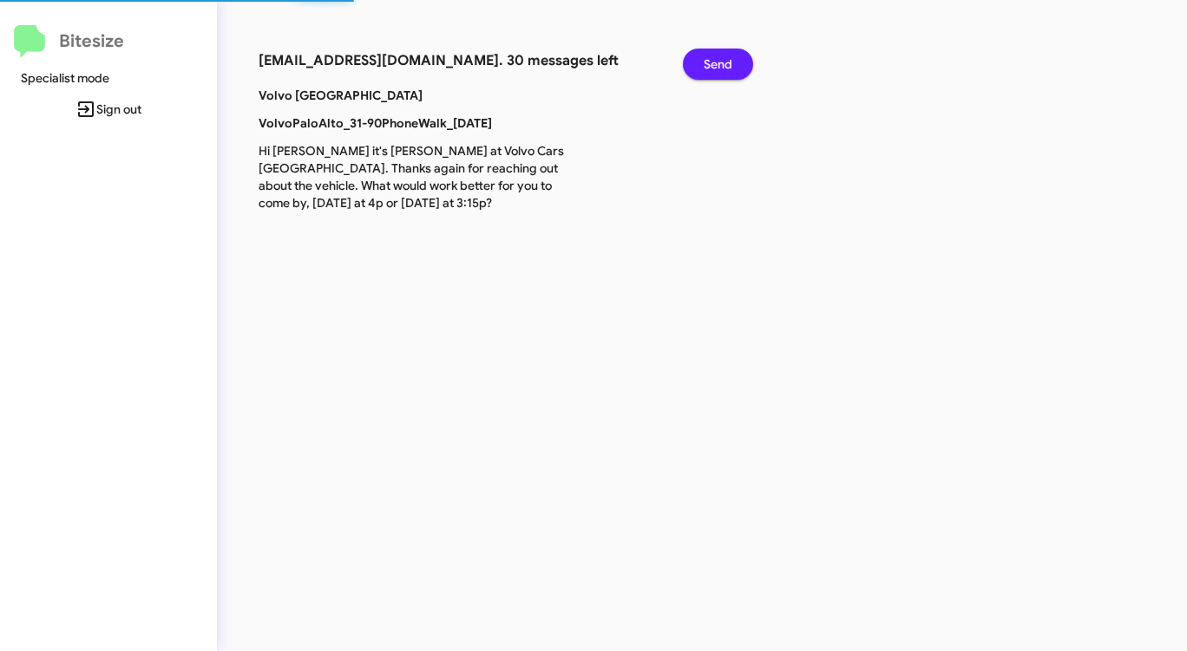
click at [702, 59] on button "Send" at bounding box center [718, 64] width 70 height 31
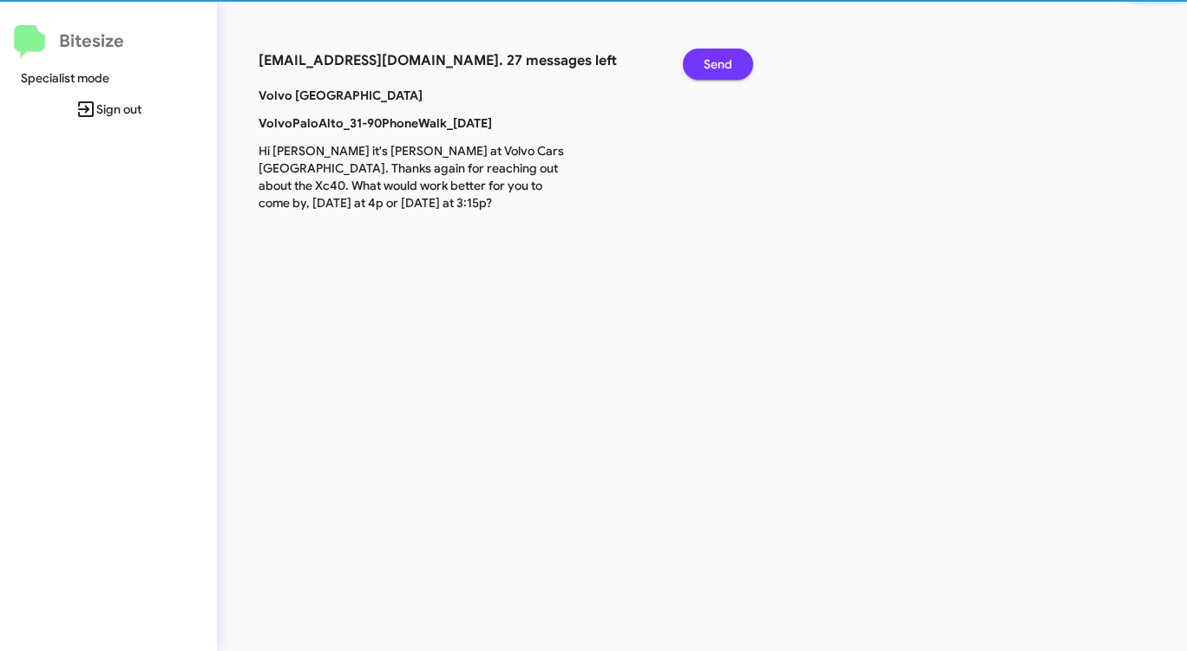
click at [702, 59] on button "Send" at bounding box center [718, 64] width 70 height 31
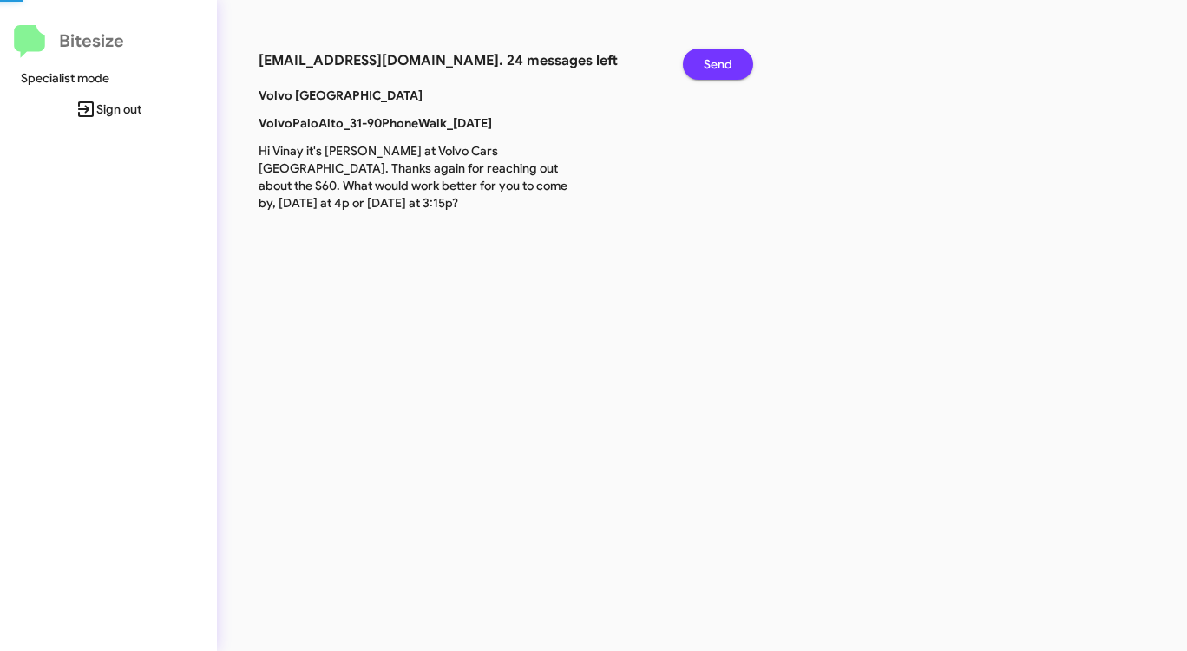
click at [702, 59] on button "Send" at bounding box center [718, 64] width 70 height 31
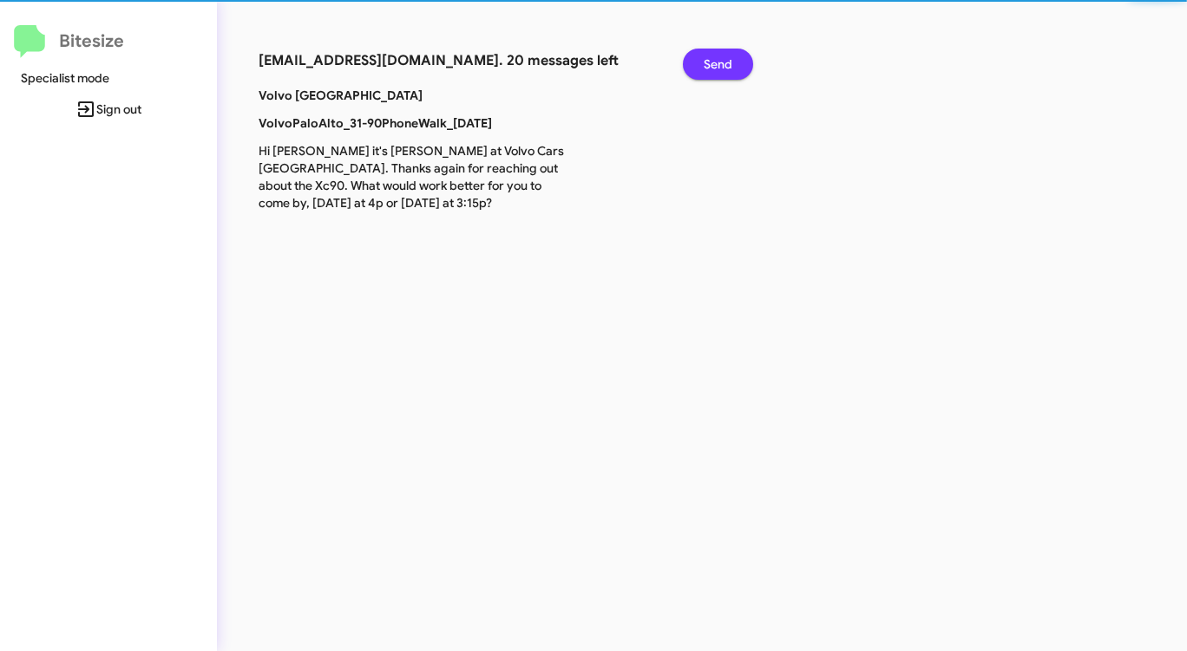
click at [702, 59] on button "Send" at bounding box center [718, 64] width 70 height 31
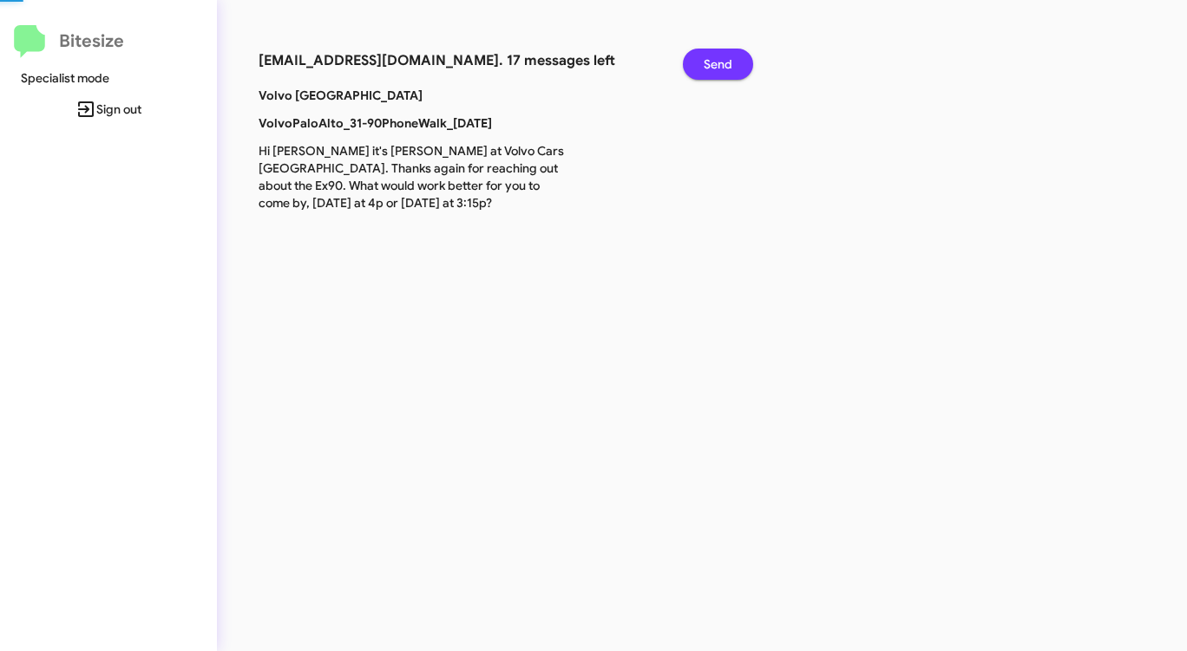
click at [702, 59] on button "Send" at bounding box center [718, 64] width 70 height 31
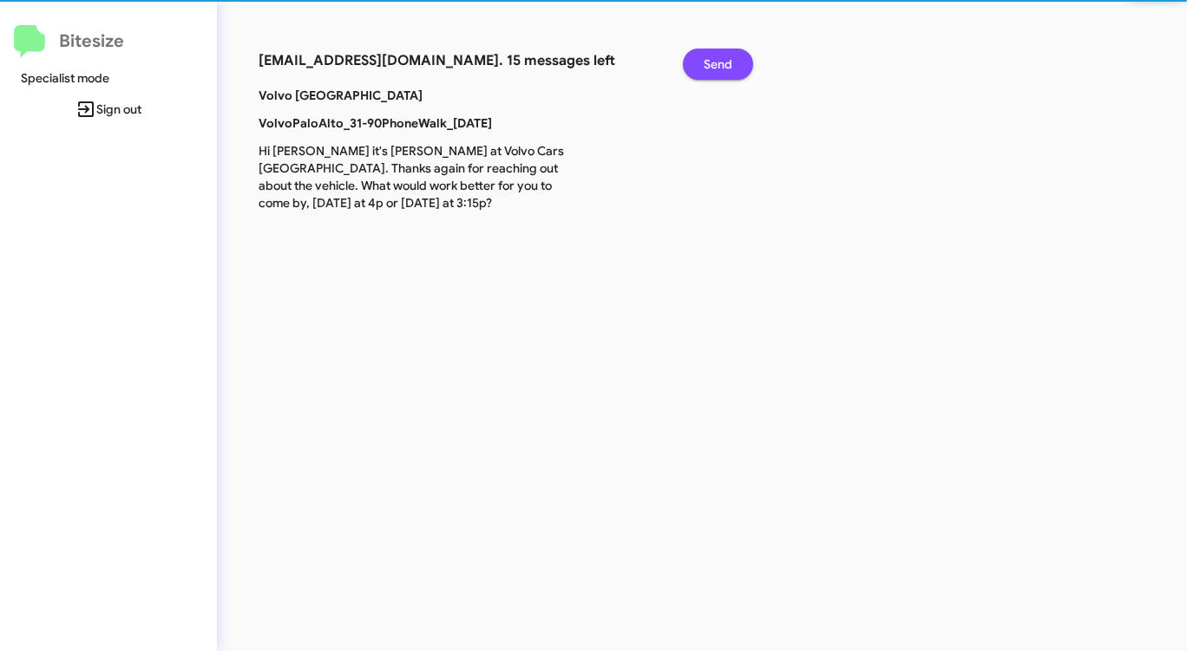
click at [702, 59] on button "Send" at bounding box center [718, 64] width 70 height 31
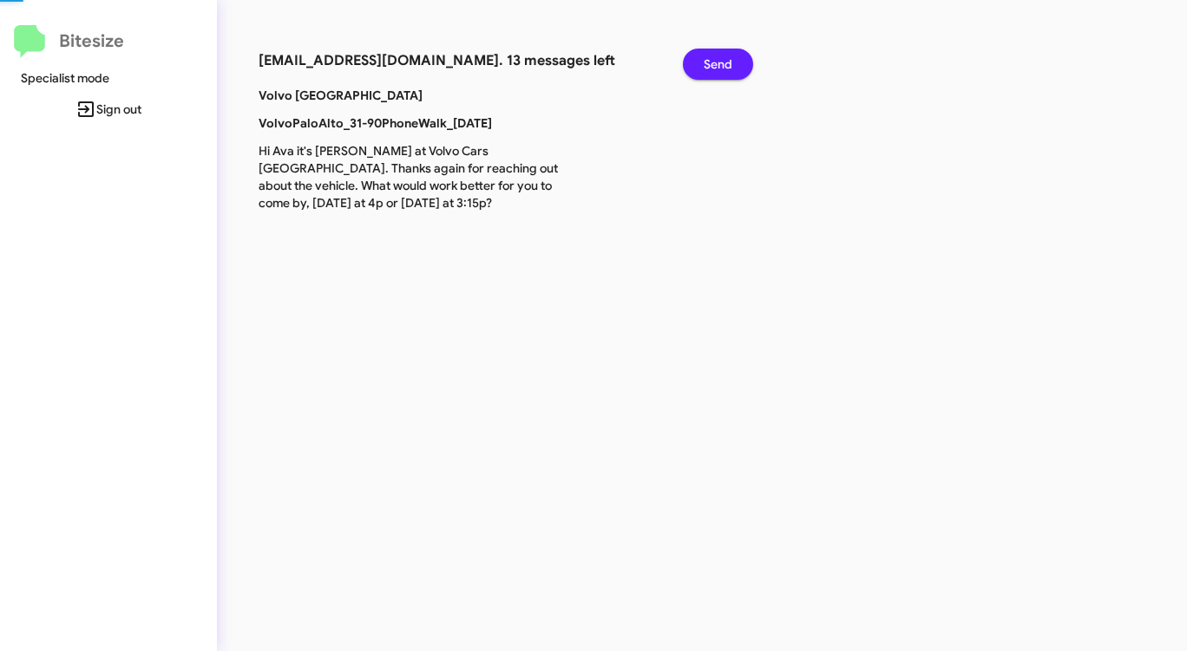
click at [702, 59] on button "Send" at bounding box center [718, 64] width 70 height 31
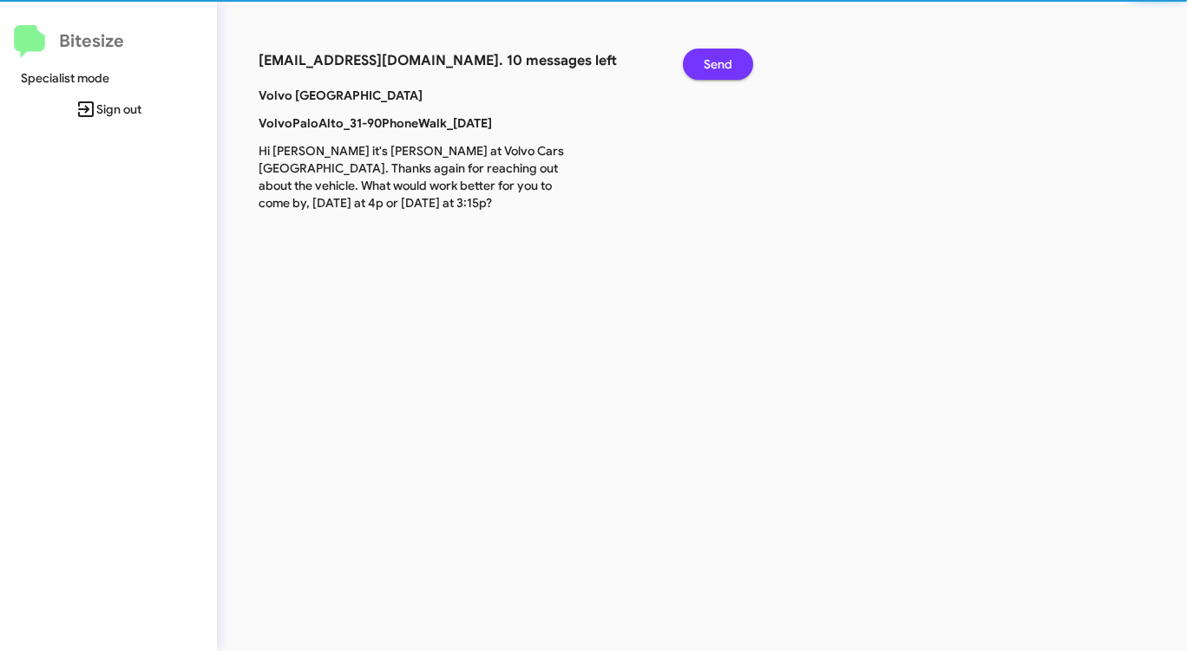
click at [702, 59] on button "Send" at bounding box center [718, 64] width 70 height 31
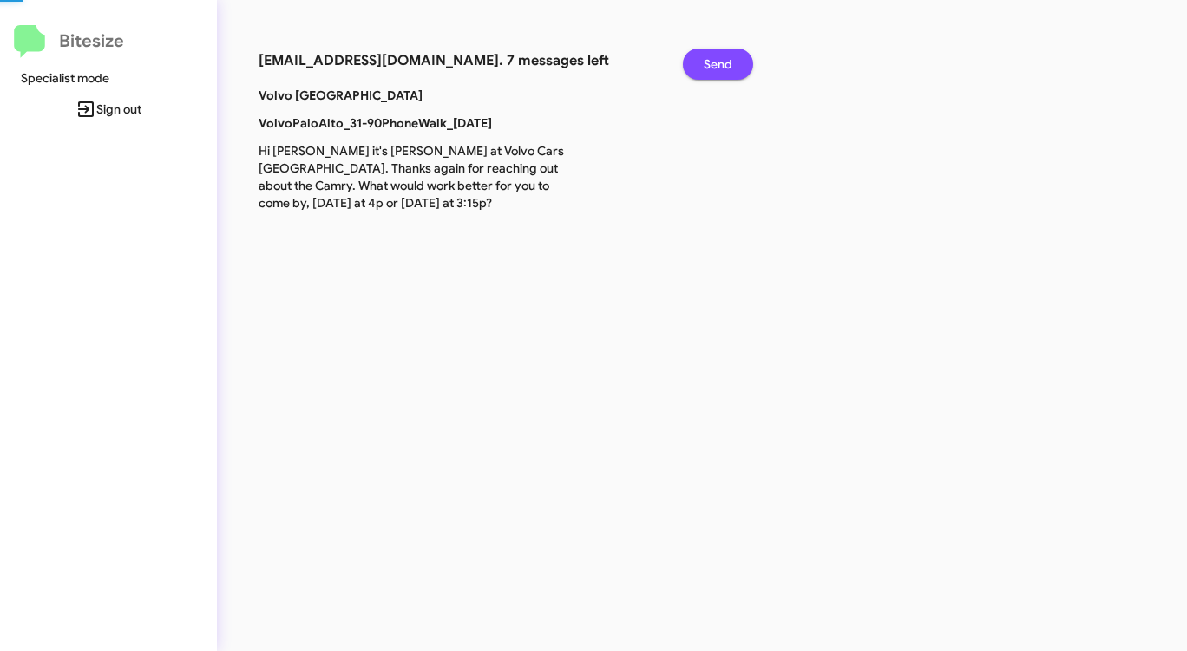
click at [702, 59] on button "Send" at bounding box center [718, 64] width 70 height 31
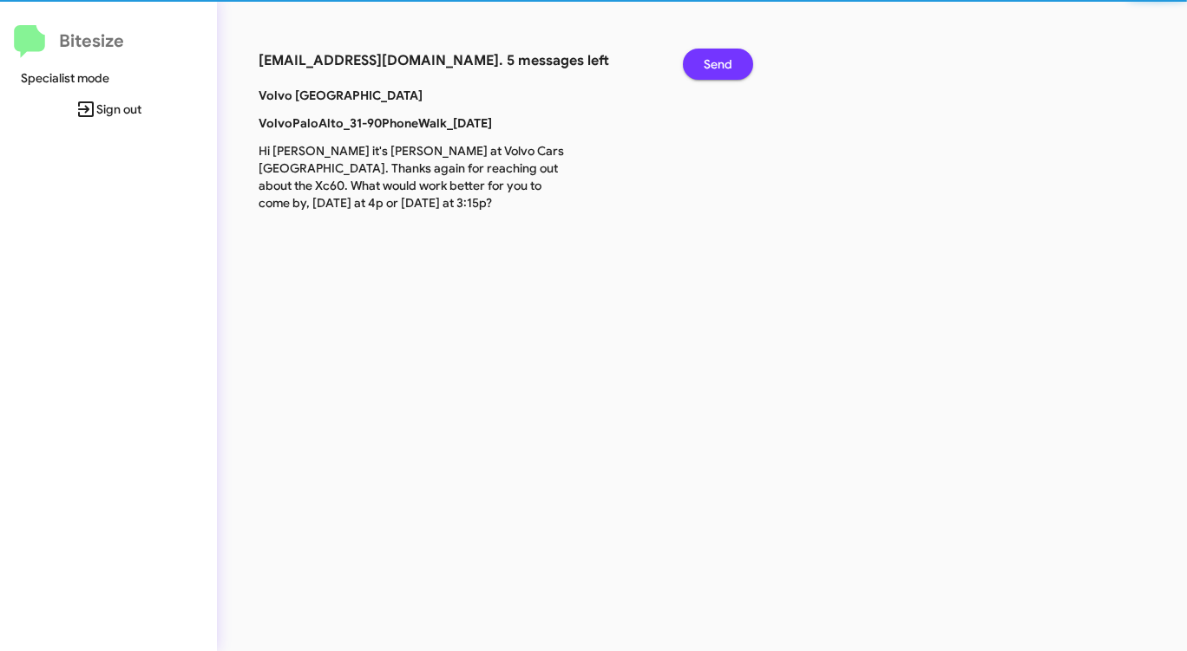
click at [702, 59] on button "Send" at bounding box center [718, 64] width 70 height 31
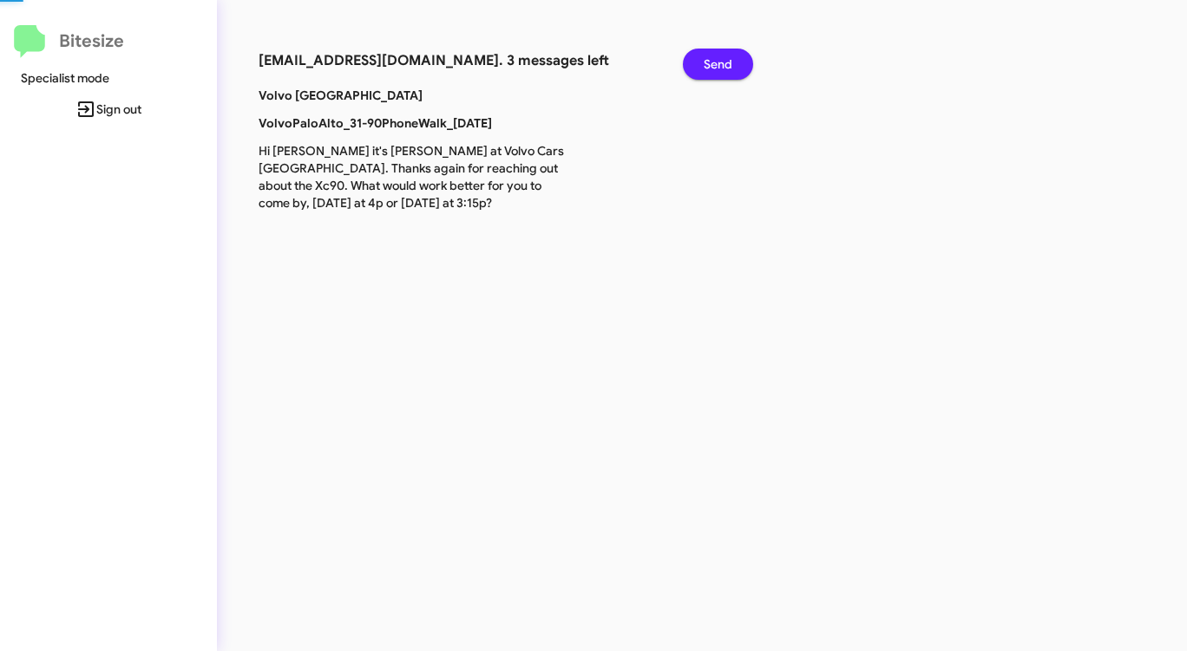
click at [702, 59] on button "Send" at bounding box center [718, 64] width 70 height 31
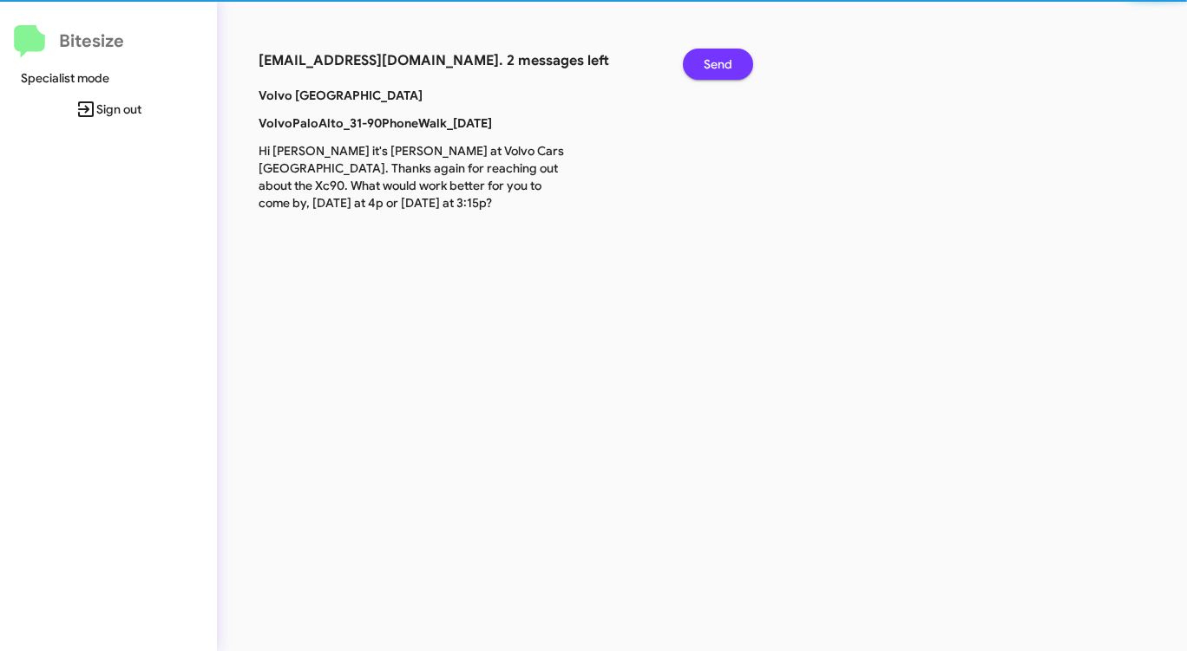
click at [702, 59] on button "Send" at bounding box center [718, 64] width 70 height 31
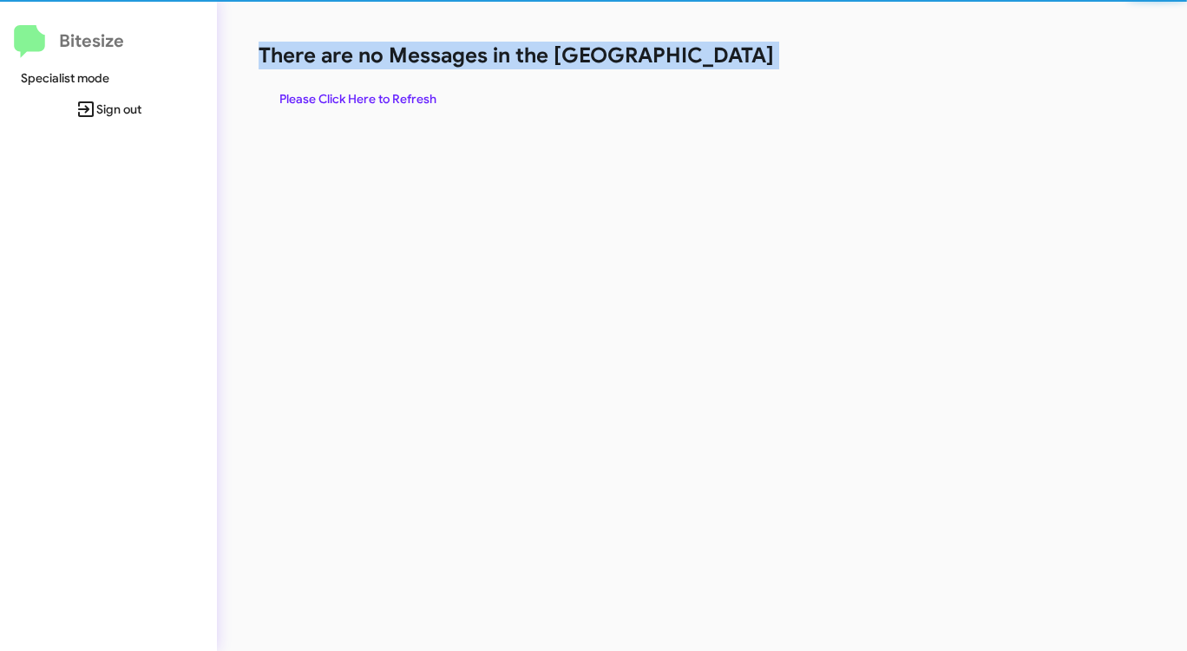
click at [702, 59] on h1 "There are no Messages in the [GEOGRAPHIC_DATA]" at bounding box center [620, 56] width 725 height 28
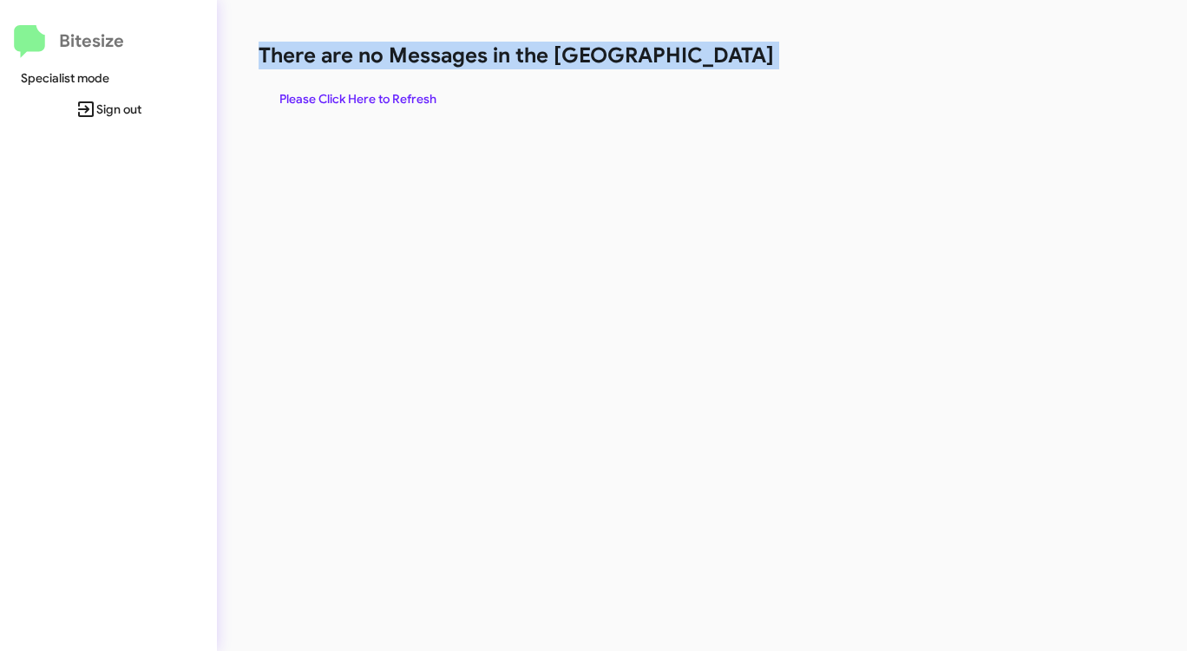
click at [702, 59] on h1 "There are no Messages in the [GEOGRAPHIC_DATA]" at bounding box center [620, 56] width 725 height 28
click at [404, 88] on span "Please Click Here to Refresh" at bounding box center [357, 98] width 157 height 31
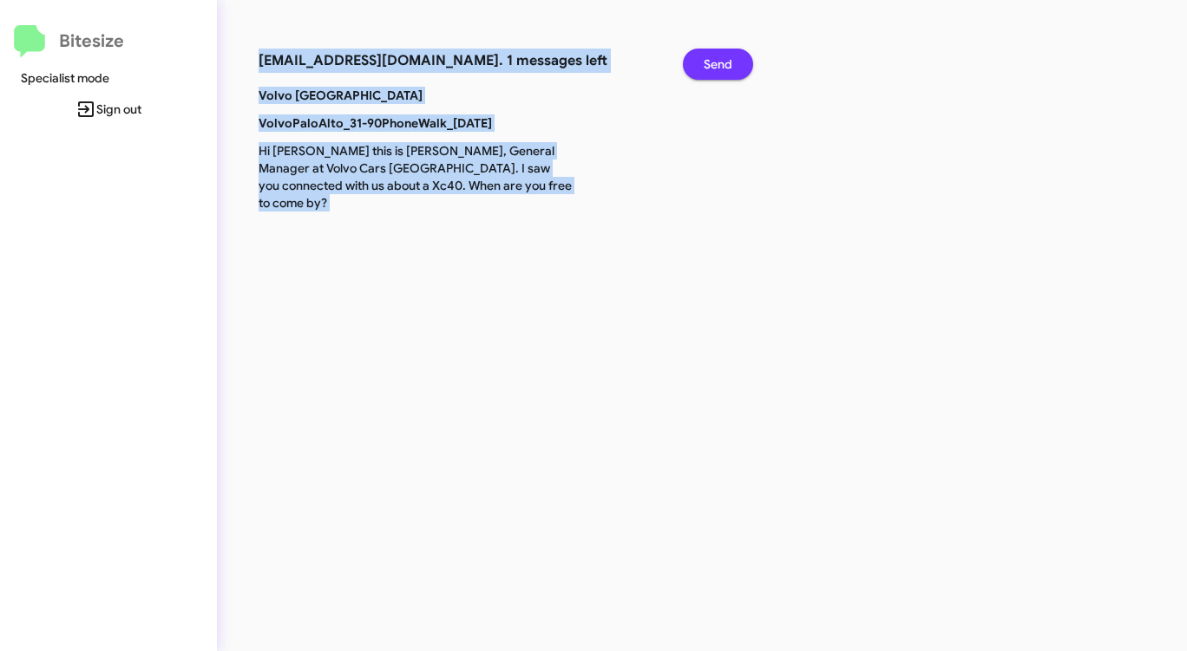
click at [719, 58] on span "Send" at bounding box center [717, 64] width 29 height 31
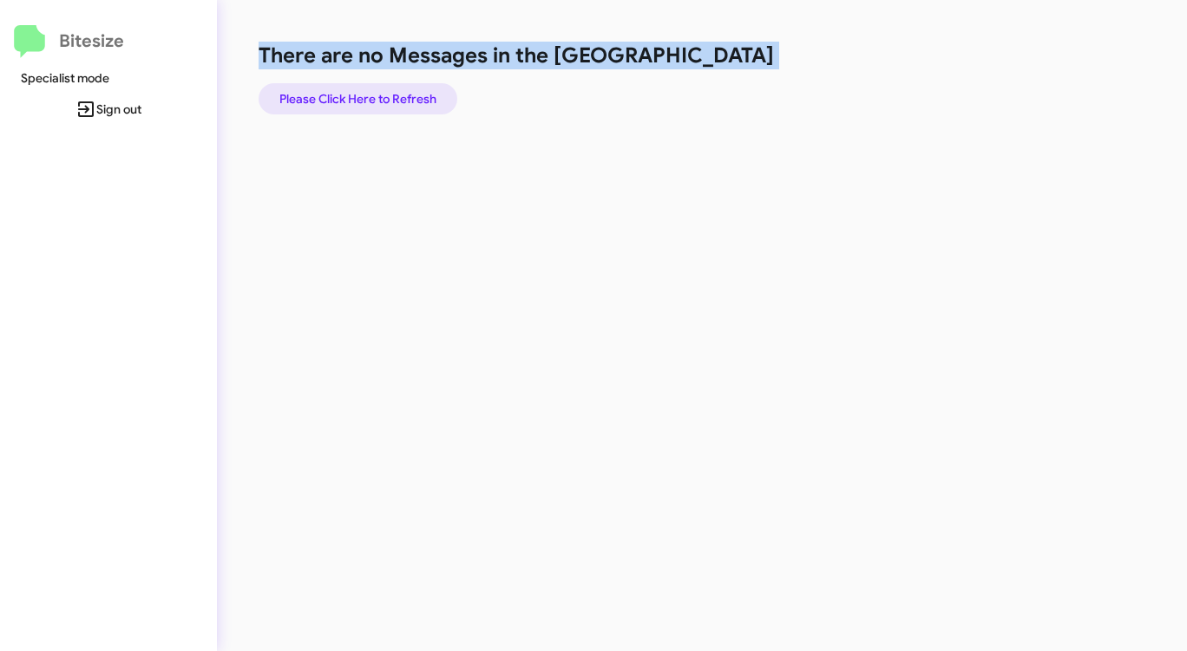
click at [394, 96] on span "Please Click Here to Refresh" at bounding box center [357, 98] width 157 height 31
click at [409, 95] on span "Please Click Here to Refresh" at bounding box center [357, 98] width 157 height 31
